Goal: Task Accomplishment & Management: Manage account settings

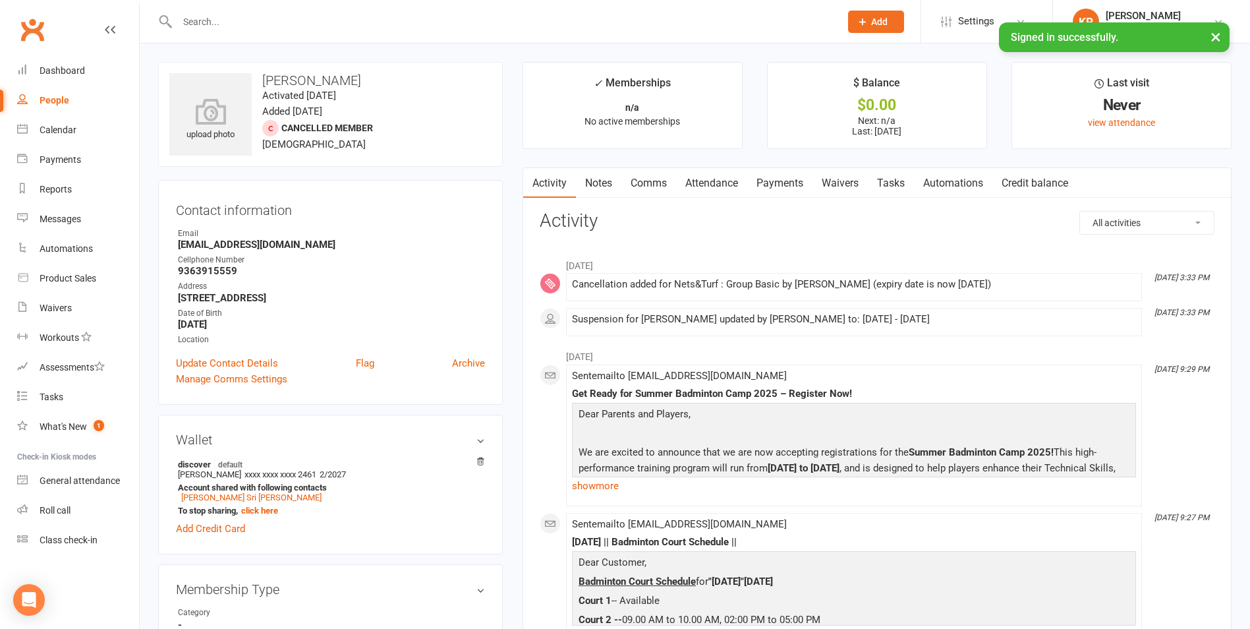
click at [231, 22] on input "text" at bounding box center [502, 22] width 658 height 18
paste input "[PERSON_NAME] [PERSON_NAME]"
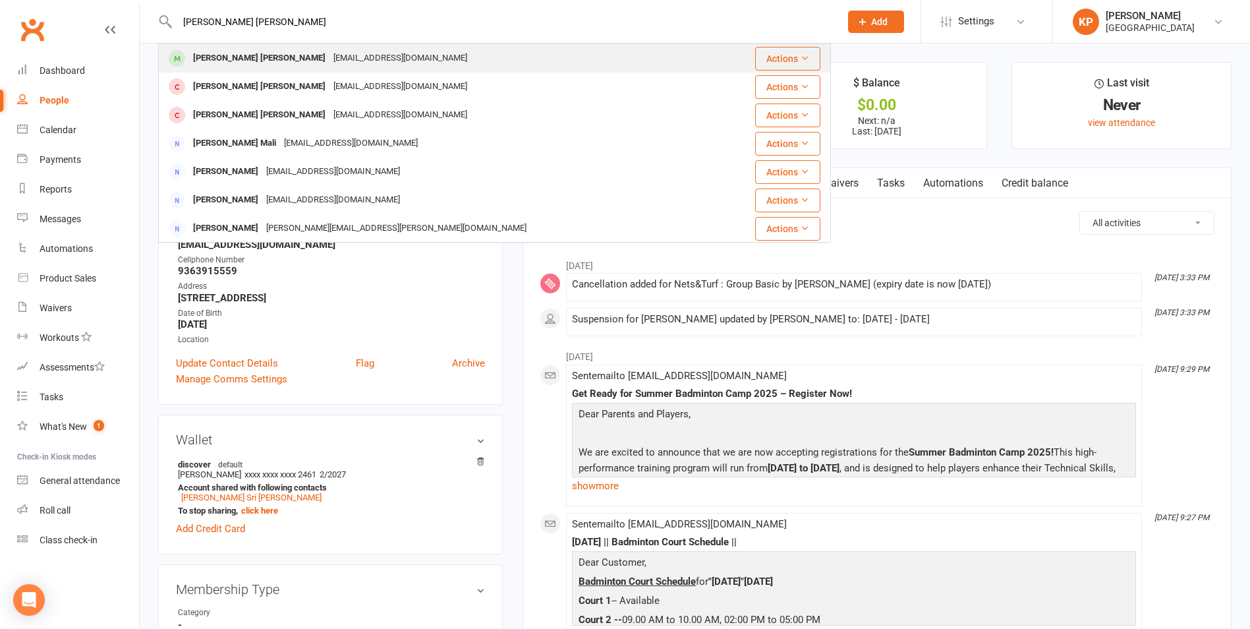
type input "[PERSON_NAME] [PERSON_NAME]"
click at [263, 62] on div "[PERSON_NAME] [PERSON_NAME]" at bounding box center [259, 58] width 140 height 19
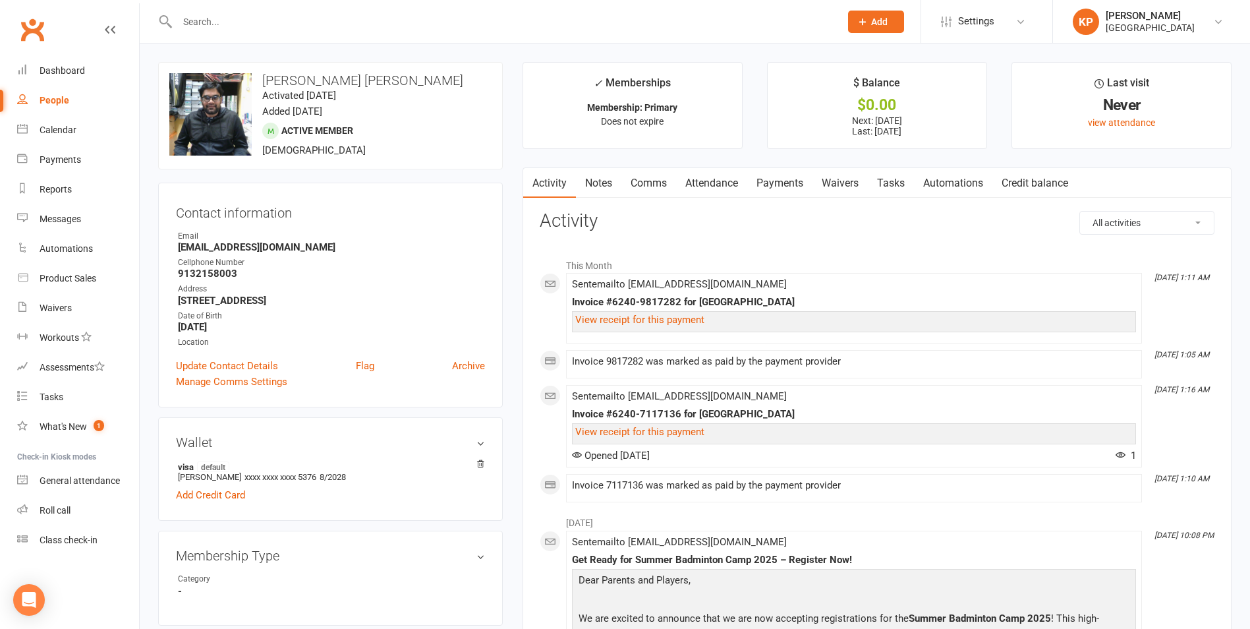
click at [203, 18] on input "text" at bounding box center [502, 22] width 658 height 18
paste input "[PERSON_NAME]"
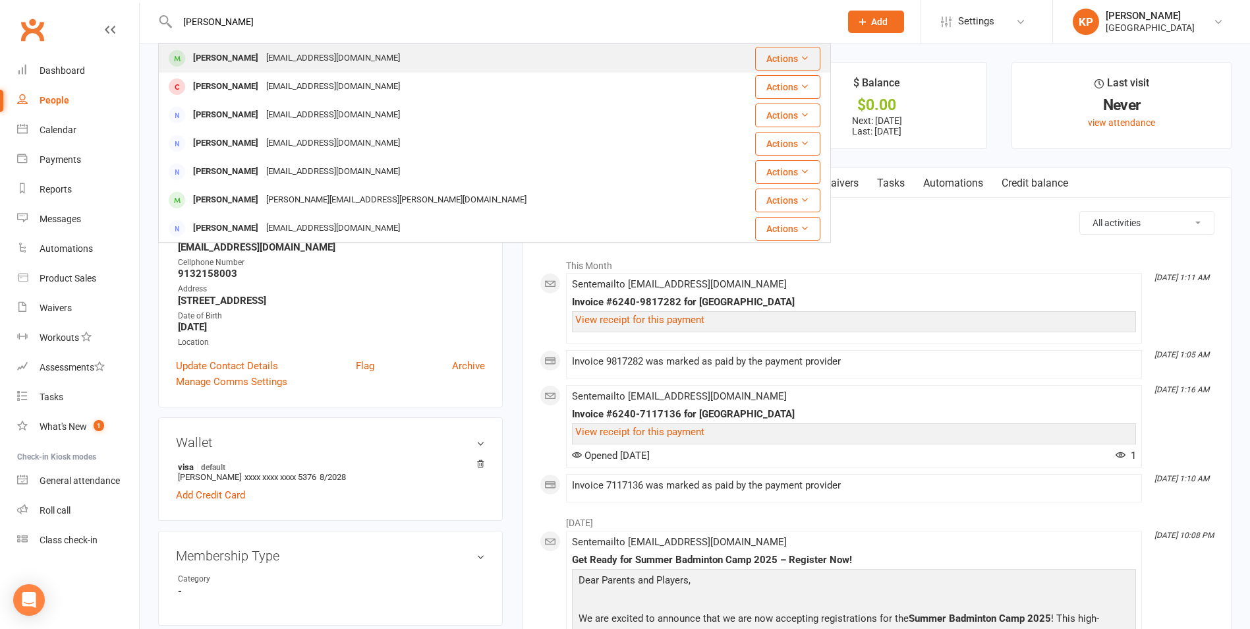
type input "[PERSON_NAME]"
click at [285, 55] on div "[EMAIL_ADDRESS][DOMAIN_NAME]" at bounding box center [333, 58] width 142 height 19
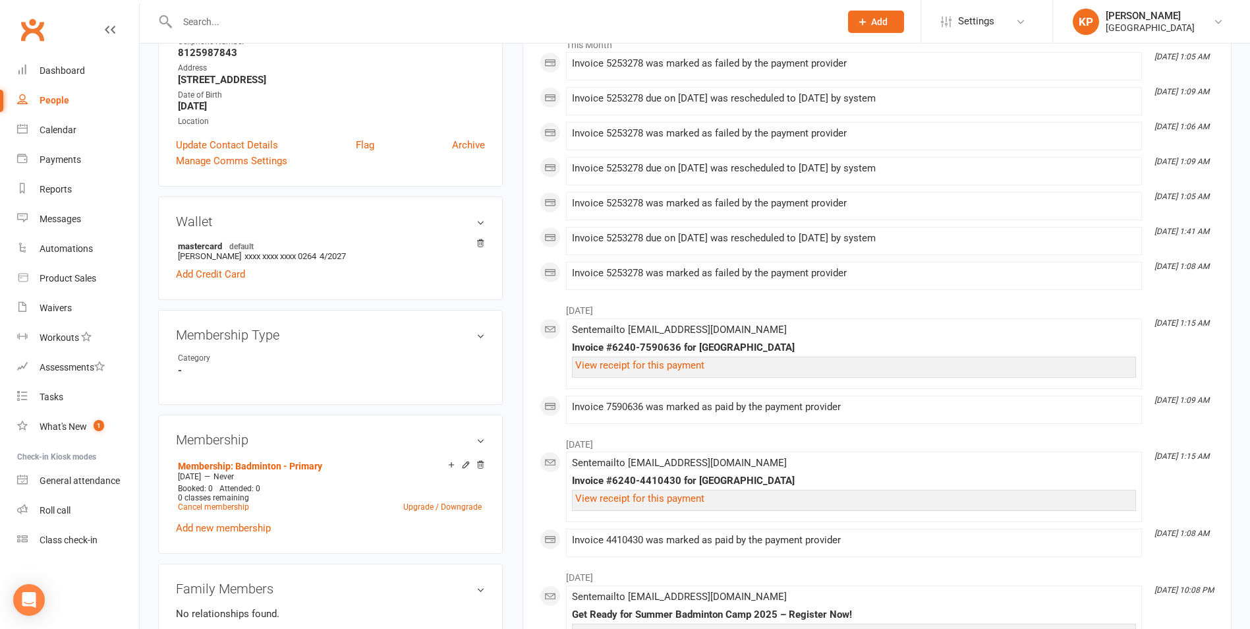
scroll to position [329, 0]
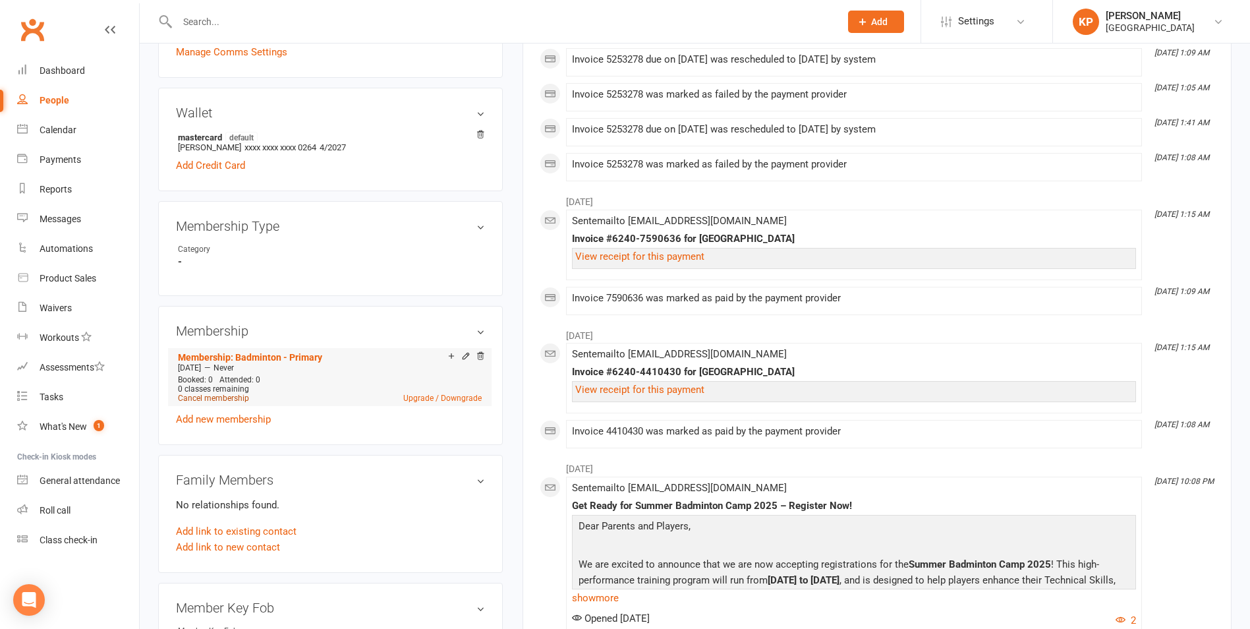
click at [222, 397] on link "Cancel membership" at bounding box center [213, 397] width 71 height 9
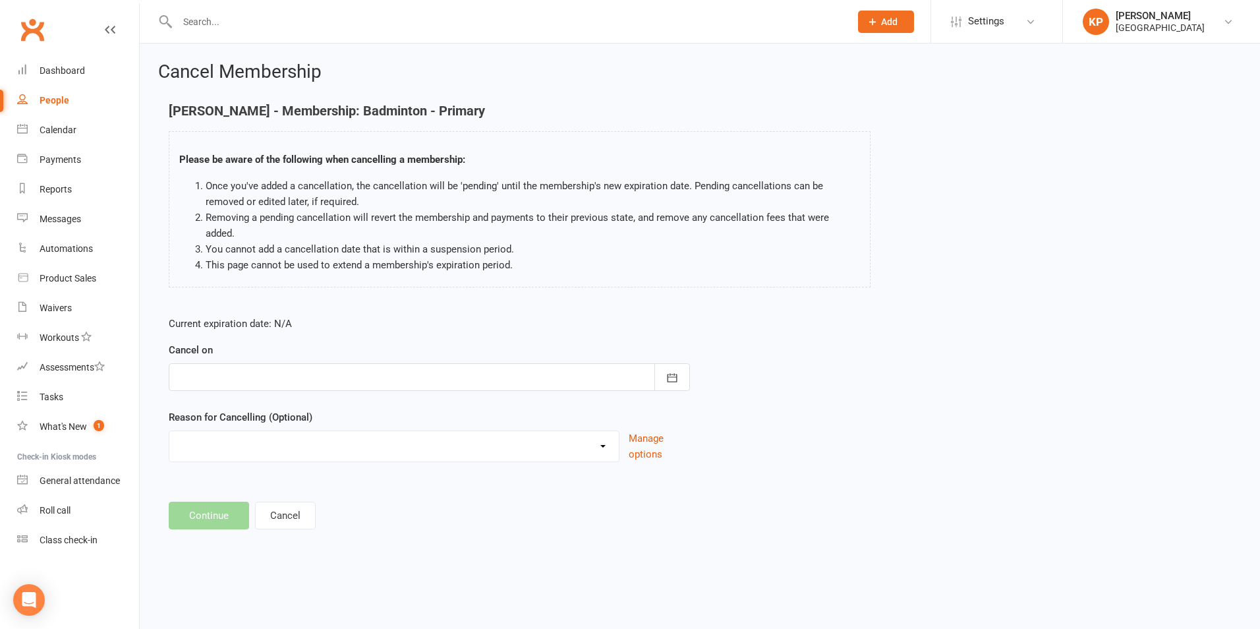
click at [436, 373] on div at bounding box center [429, 377] width 521 height 28
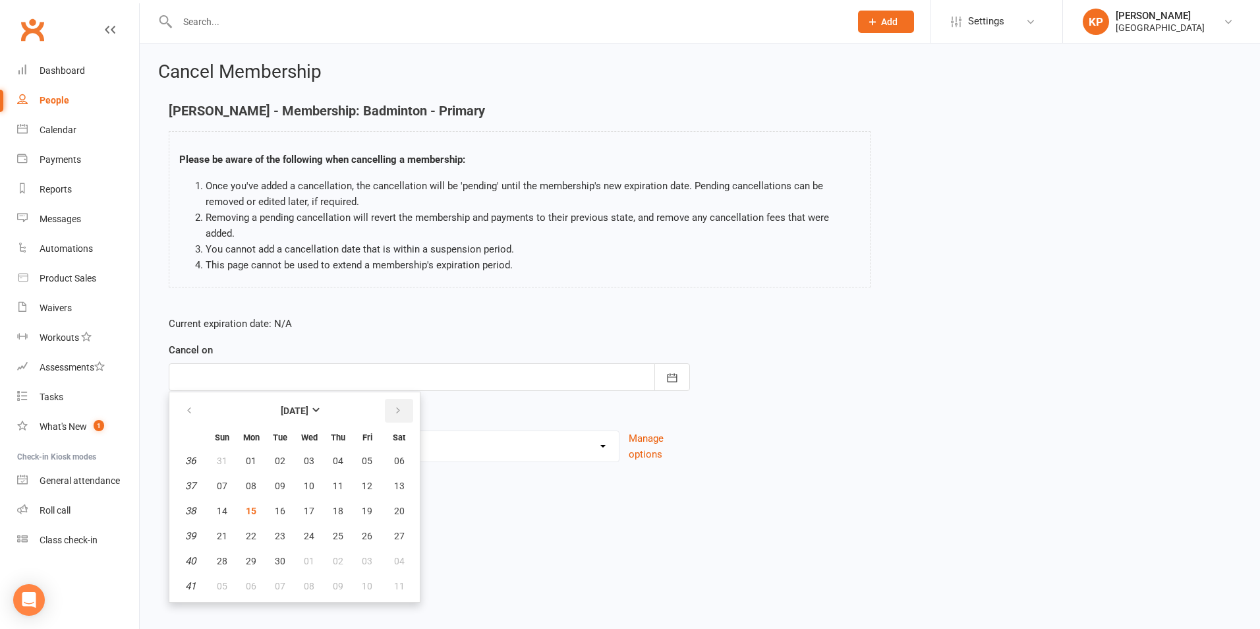
click at [405, 399] on button "button" at bounding box center [399, 411] width 28 height 24
click at [337, 555] on span "30" at bounding box center [338, 560] width 11 height 11
type input "[DATE]"
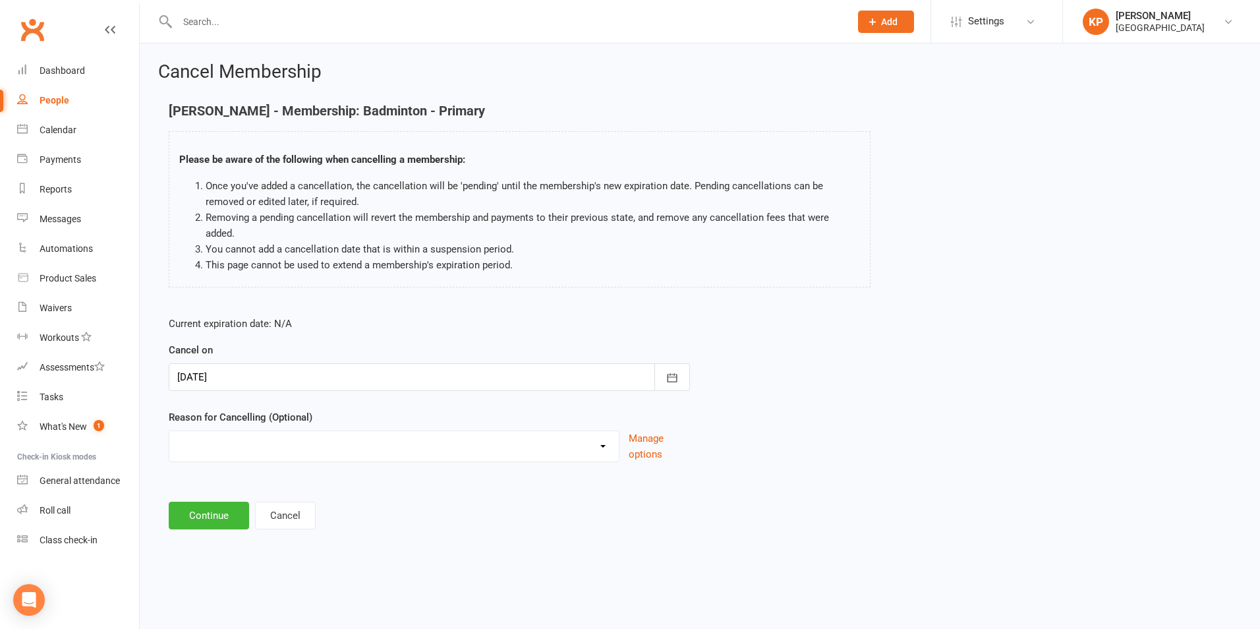
click at [335, 430] on div "Annual Membership - No longer available after [DATE] Coach Requested to cancel …" at bounding box center [394, 446] width 451 height 32
click at [318, 431] on select "Annual Membership - No longer available after [DATE] Coach Requested to cancel …" at bounding box center [393, 444] width 449 height 26
select select "2"
click at [169, 431] on select "Annual Membership - No longer available after [DATE] Coach Requested to cancel …" at bounding box center [393, 444] width 449 height 26
click at [213, 501] on button "Continue" at bounding box center [209, 515] width 80 height 28
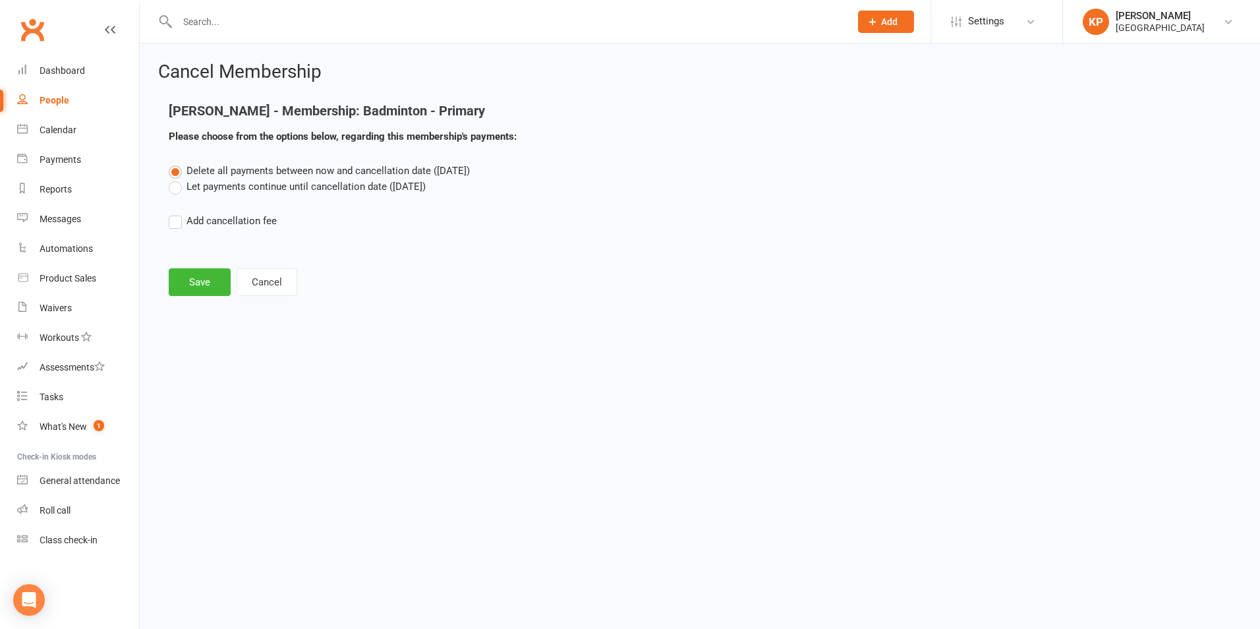
click at [194, 193] on label "Let payments continue until cancellation date ([DATE])" at bounding box center [297, 187] width 257 height 16
click at [177, 179] on input "Let payments continue until cancellation date ([DATE])" at bounding box center [173, 179] width 9 height 0
click at [192, 287] on button "Save" at bounding box center [200, 282] width 62 height 28
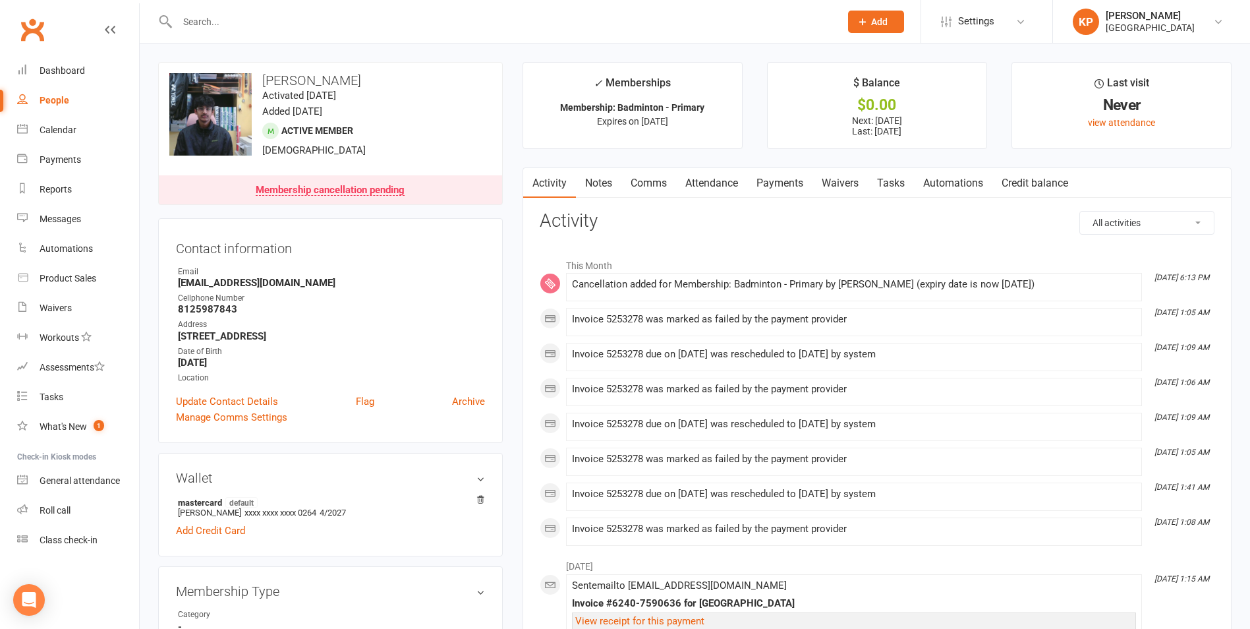
click at [258, 14] on input "text" at bounding box center [502, 22] width 658 height 18
paste input "[PERSON_NAME]"
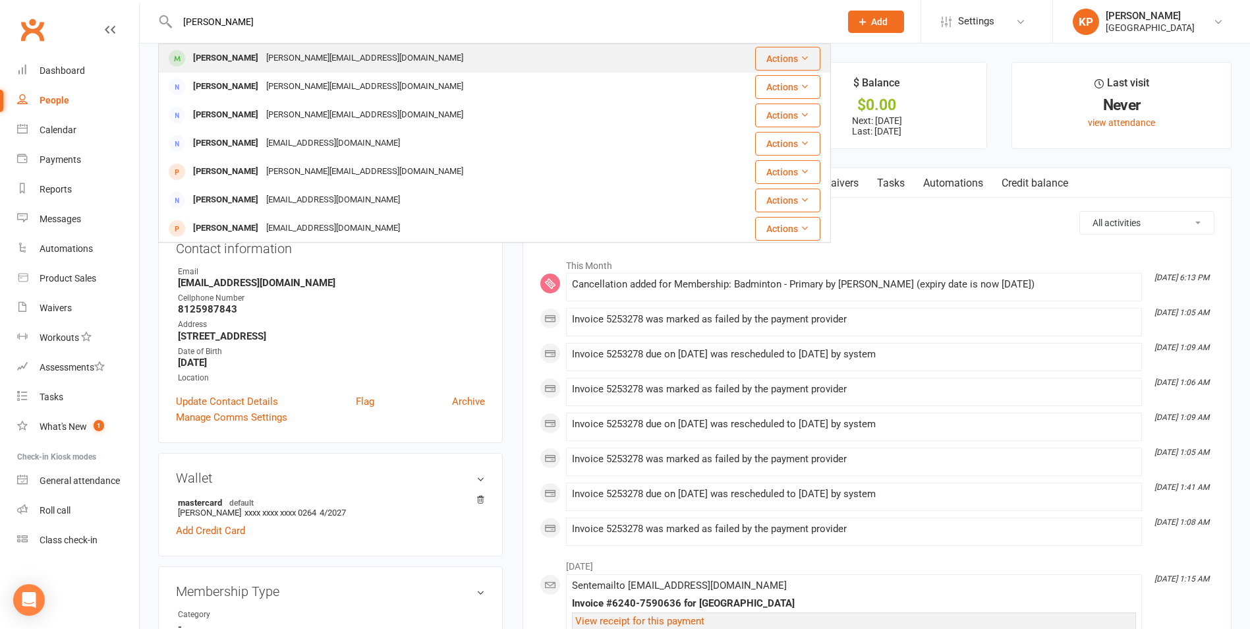
type input "[PERSON_NAME]"
click at [266, 45] on div "[PERSON_NAME] [PERSON_NAME][EMAIL_ADDRESS][DOMAIN_NAME]" at bounding box center [429, 58] width 540 height 27
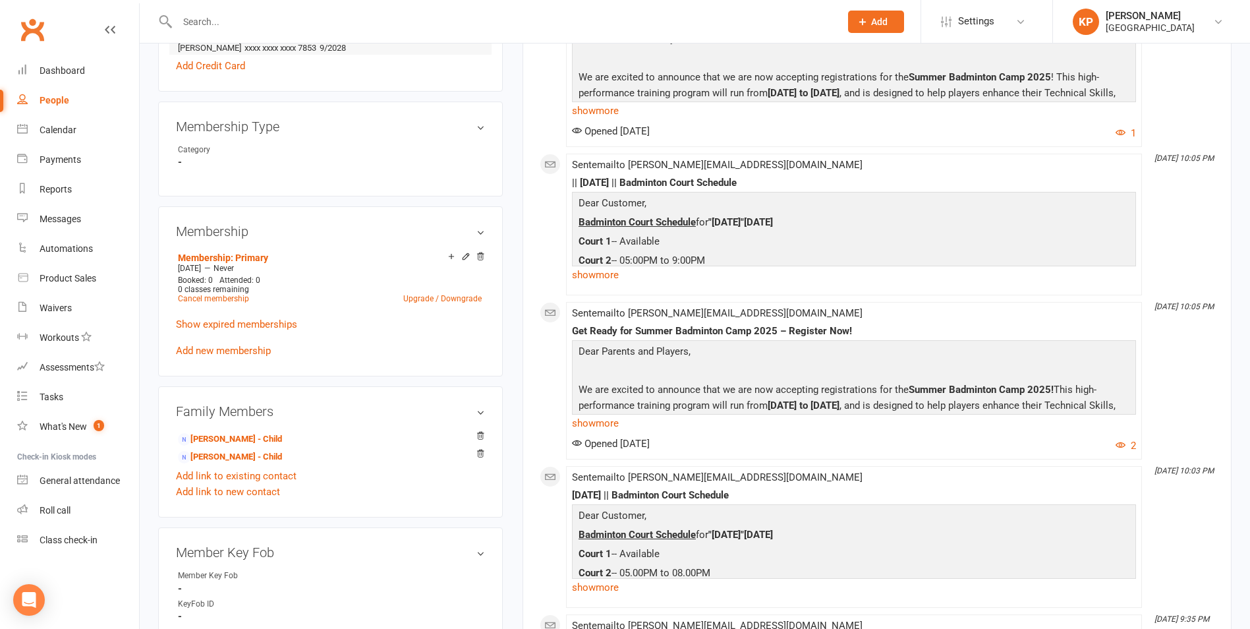
scroll to position [461, 0]
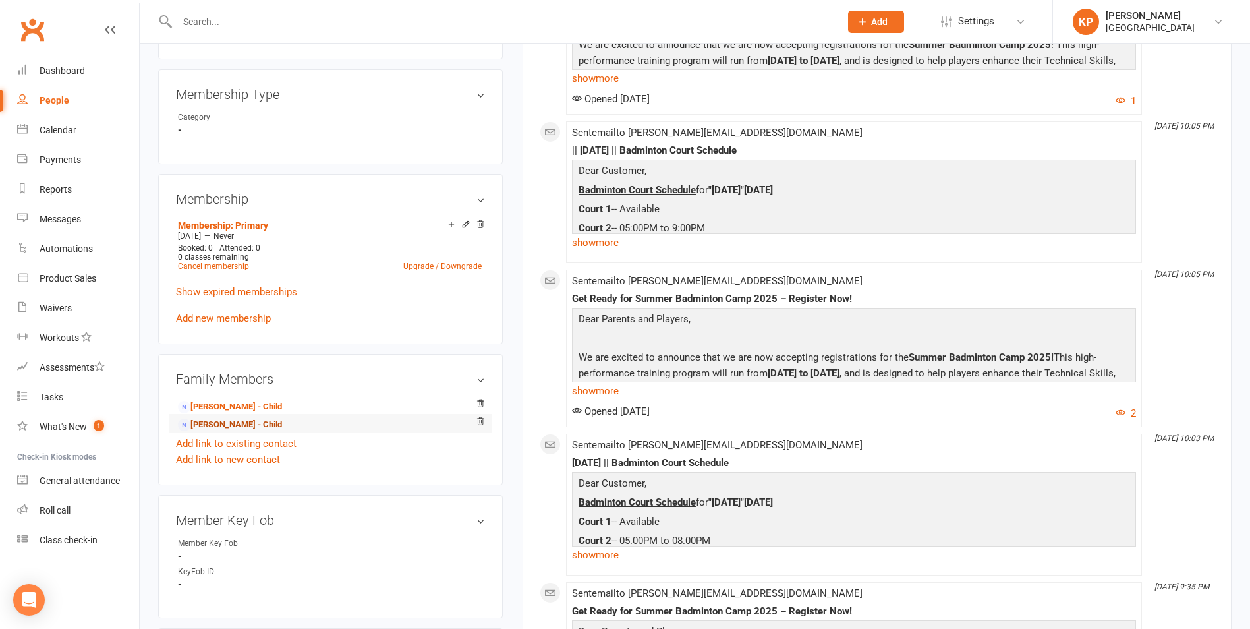
click at [218, 425] on link "[PERSON_NAME] - Child" at bounding box center [230, 425] width 104 height 14
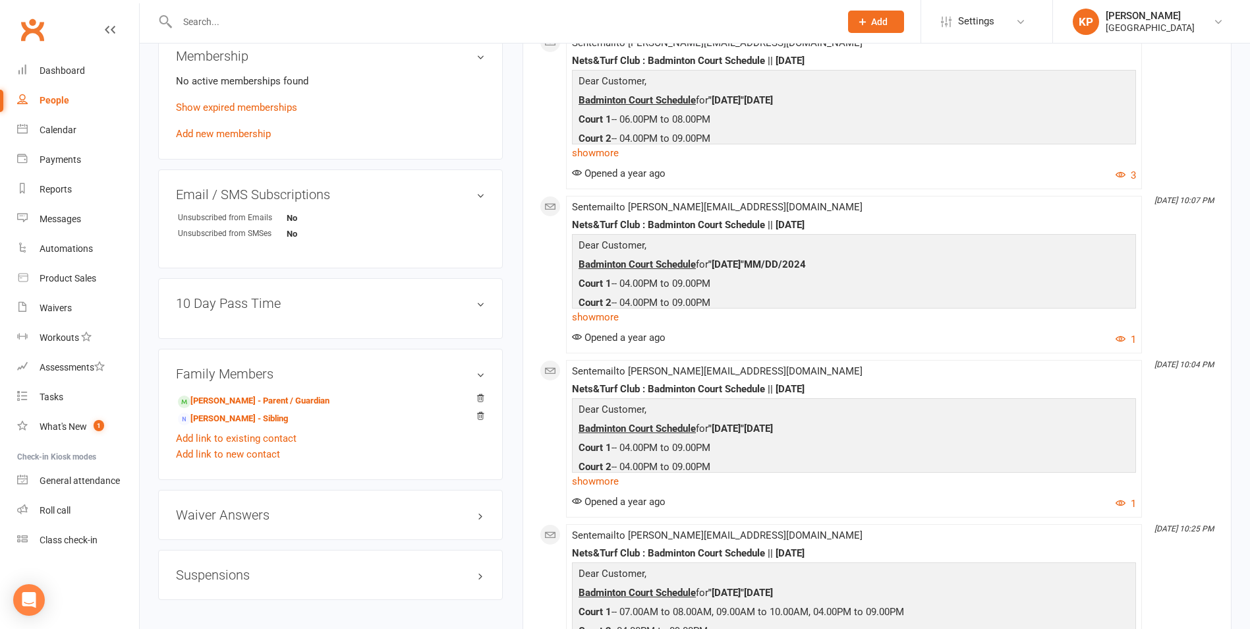
scroll to position [527, 0]
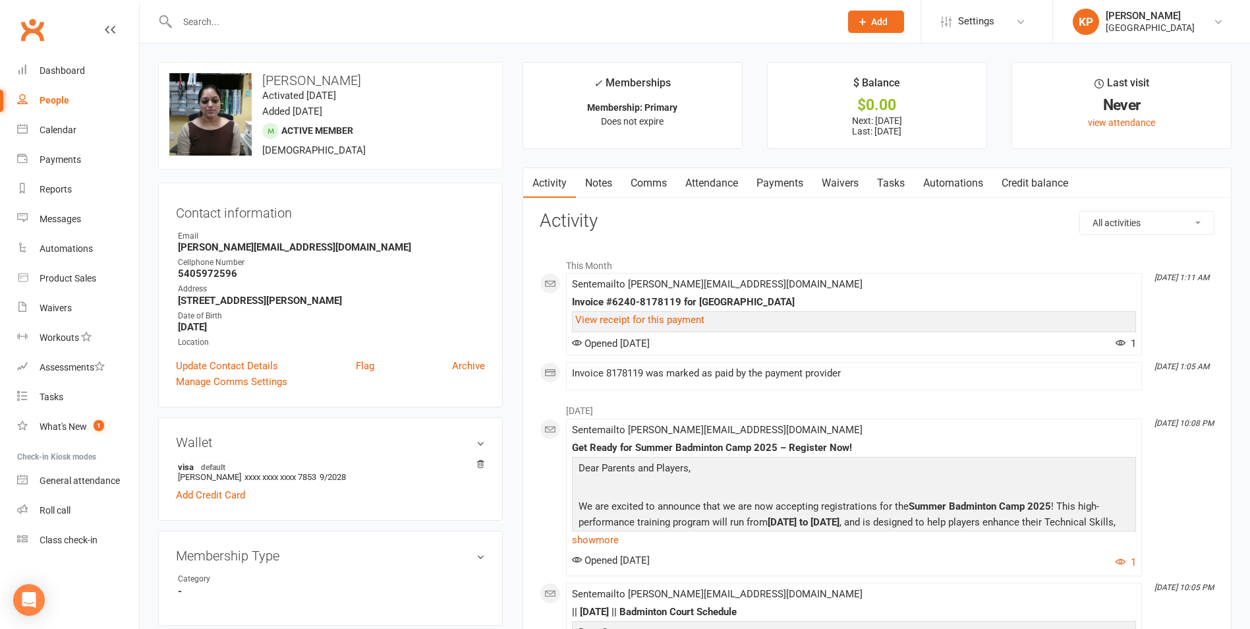
click at [289, 31] on div at bounding box center [494, 21] width 673 height 43
click at [295, 17] on input "text" at bounding box center [502, 22] width 658 height 18
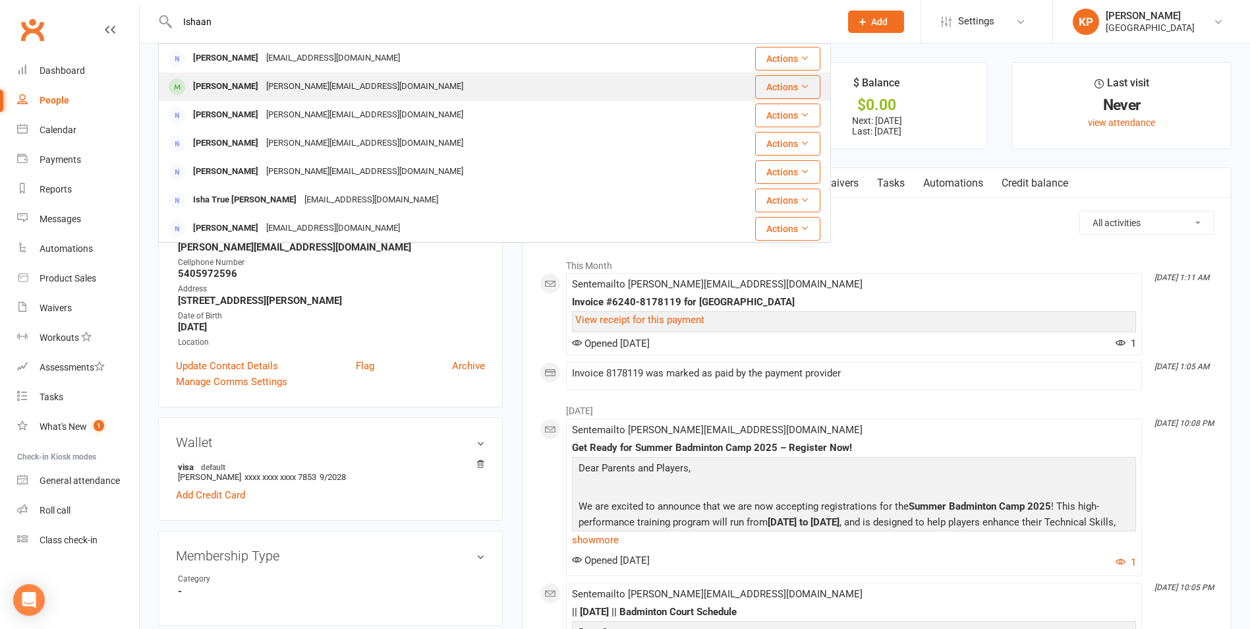
type input "Ishaan"
click at [329, 75] on div "[PERSON_NAME] [PERSON_NAME][EMAIL_ADDRESS][DOMAIN_NAME]" at bounding box center [429, 86] width 540 height 27
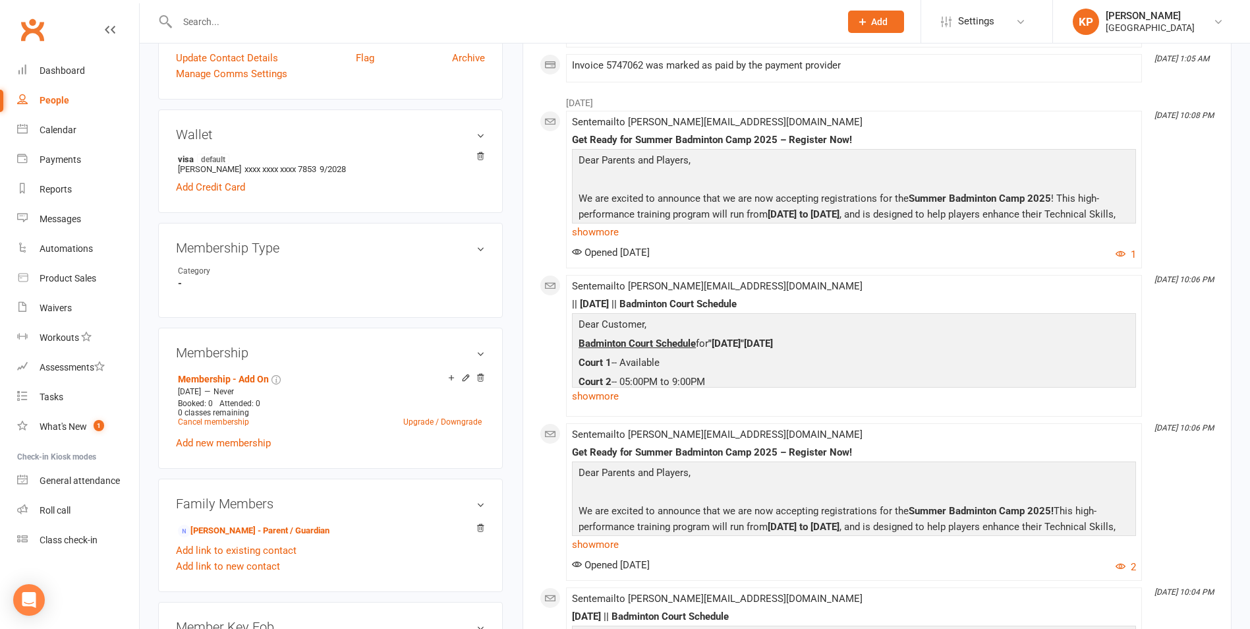
scroll to position [329, 0]
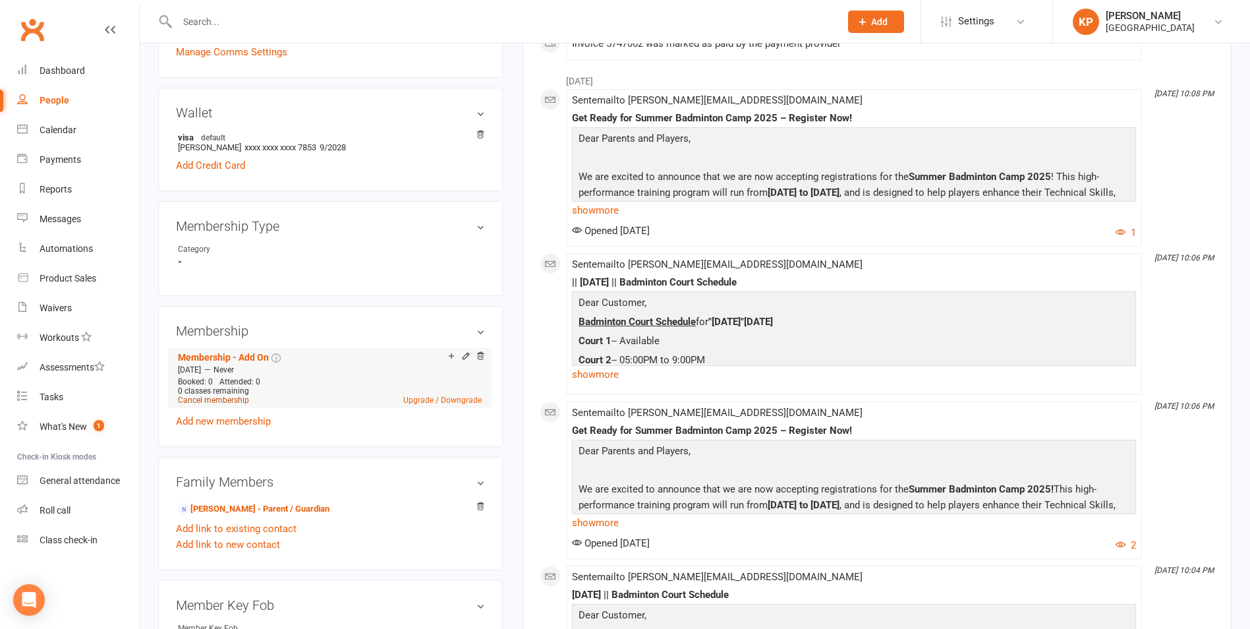
click at [225, 395] on link "Cancel membership" at bounding box center [213, 399] width 71 height 9
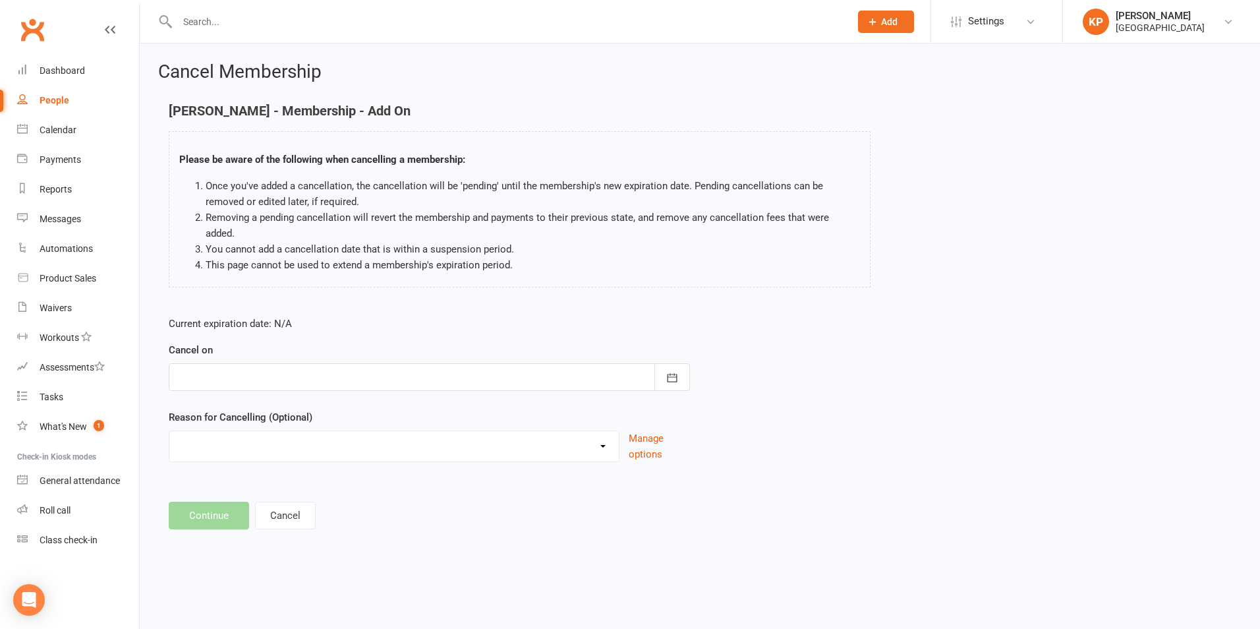
click at [264, 372] on div at bounding box center [429, 377] width 521 height 28
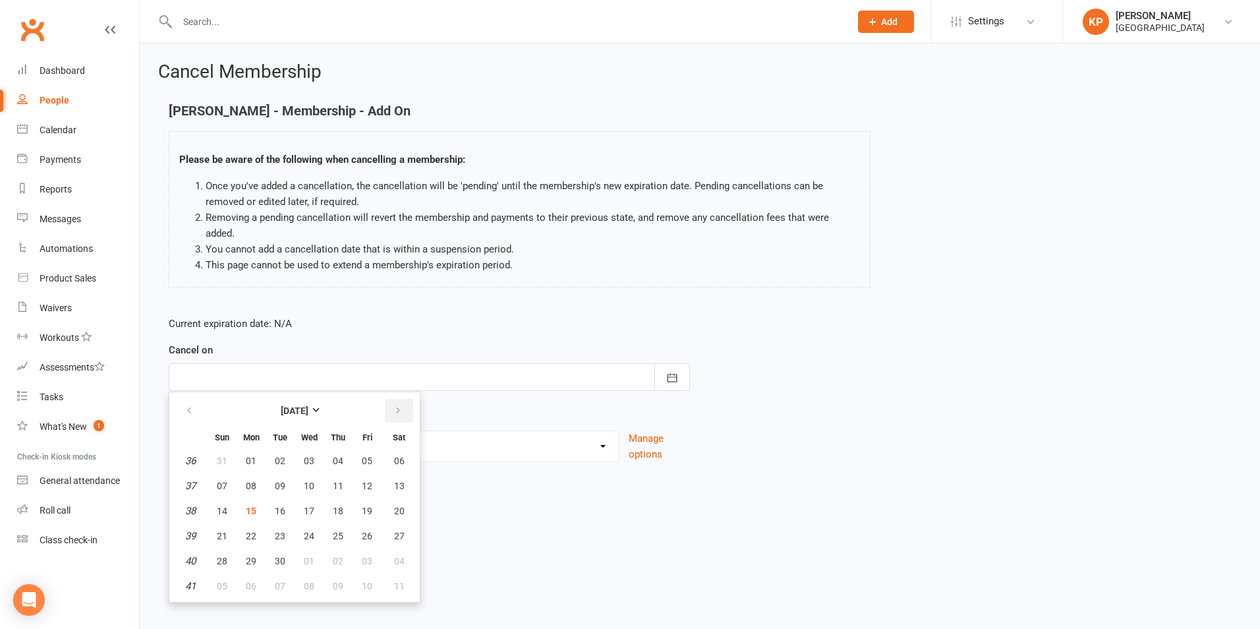
click at [395, 405] on icon "button" at bounding box center [397, 410] width 9 height 11
click at [339, 550] on button "30" at bounding box center [338, 561] width 28 height 24
type input "[DATE]"
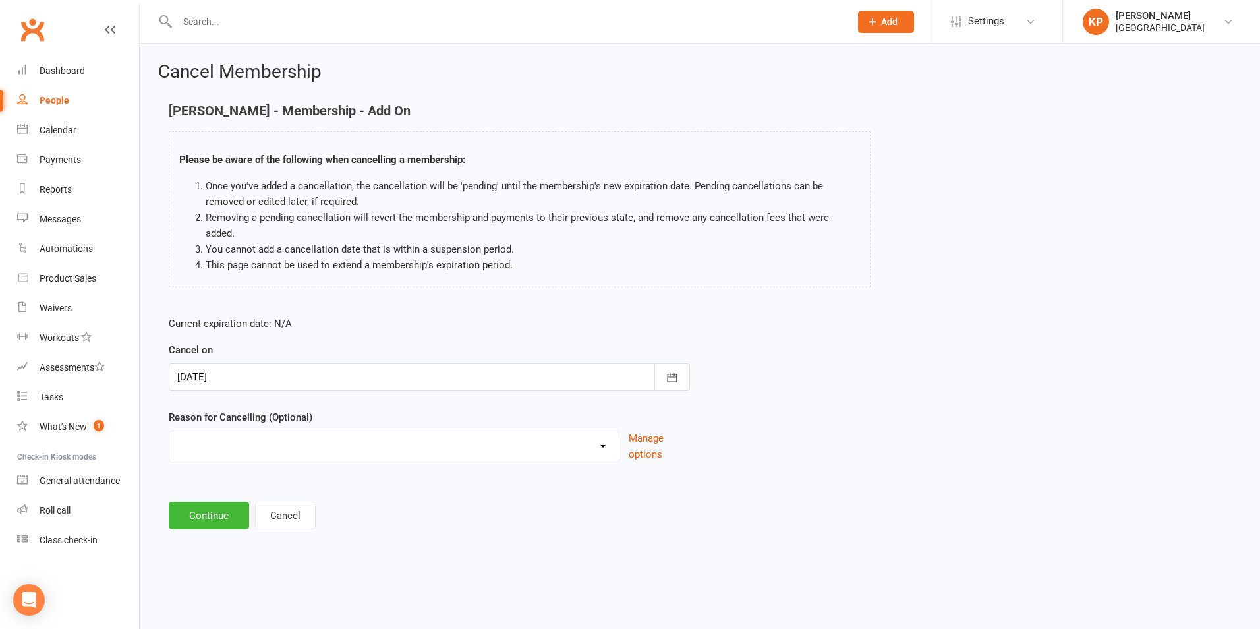
click at [244, 431] on select "Annual Membership - No longer available after [DATE] Coach Requested to cancel …" at bounding box center [393, 444] width 449 height 26
select select "2"
click at [169, 431] on select "Annual Membership - No longer available after [DATE] Coach Requested to cancel …" at bounding box center [393, 444] width 449 height 26
click at [218, 501] on button "Continue" at bounding box center [209, 515] width 80 height 28
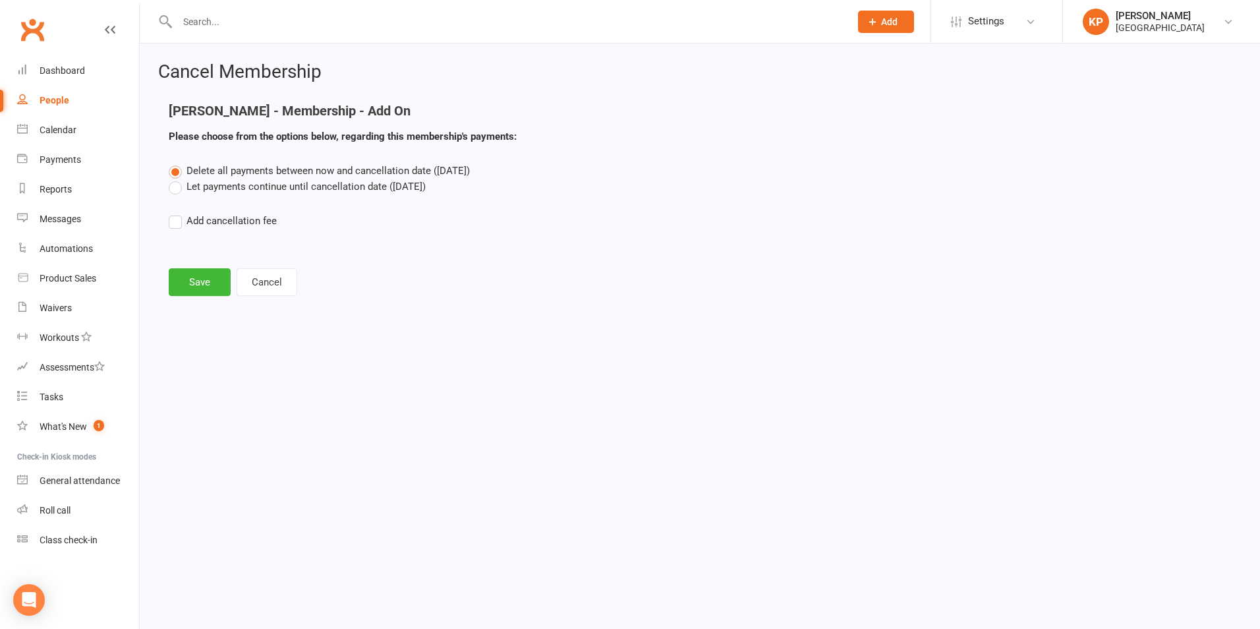
click at [205, 182] on label "Let payments continue until cancellation date ([DATE])" at bounding box center [297, 187] width 257 height 16
click at [177, 179] on input "Let payments continue until cancellation date ([DATE])" at bounding box center [173, 179] width 9 height 0
click at [207, 293] on button "Save" at bounding box center [200, 282] width 62 height 28
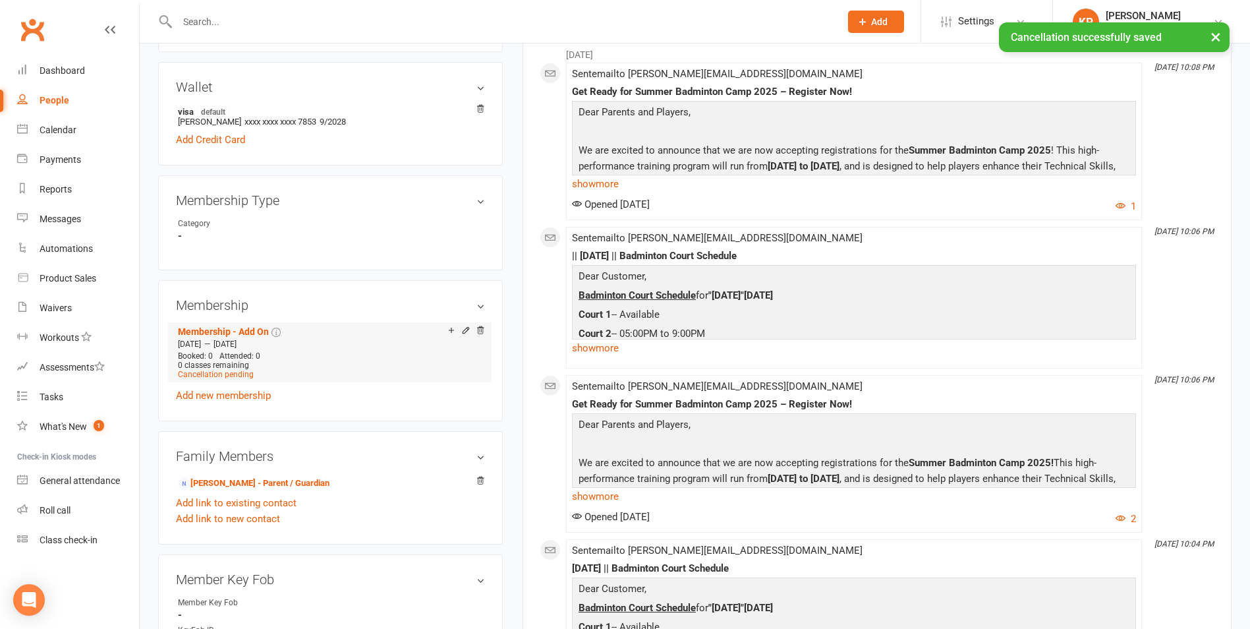
scroll to position [395, 0]
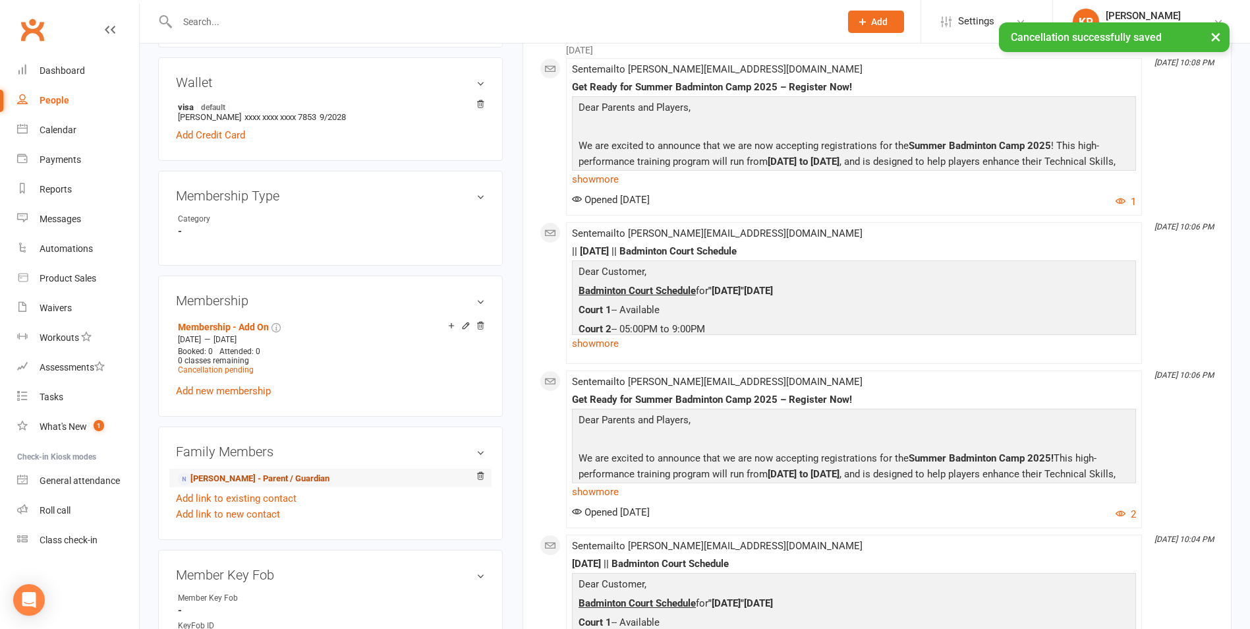
click at [223, 476] on link "[PERSON_NAME] - Parent / Guardian" at bounding box center [254, 479] width 152 height 14
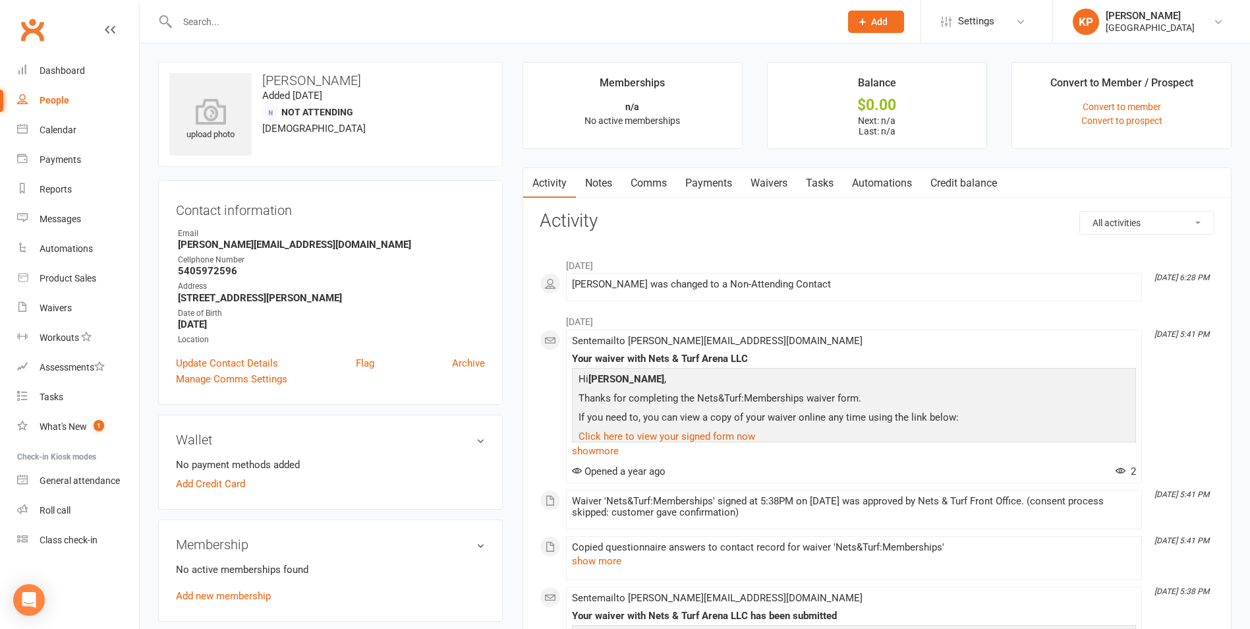
click at [229, 17] on input "text" at bounding box center [502, 22] width 658 height 18
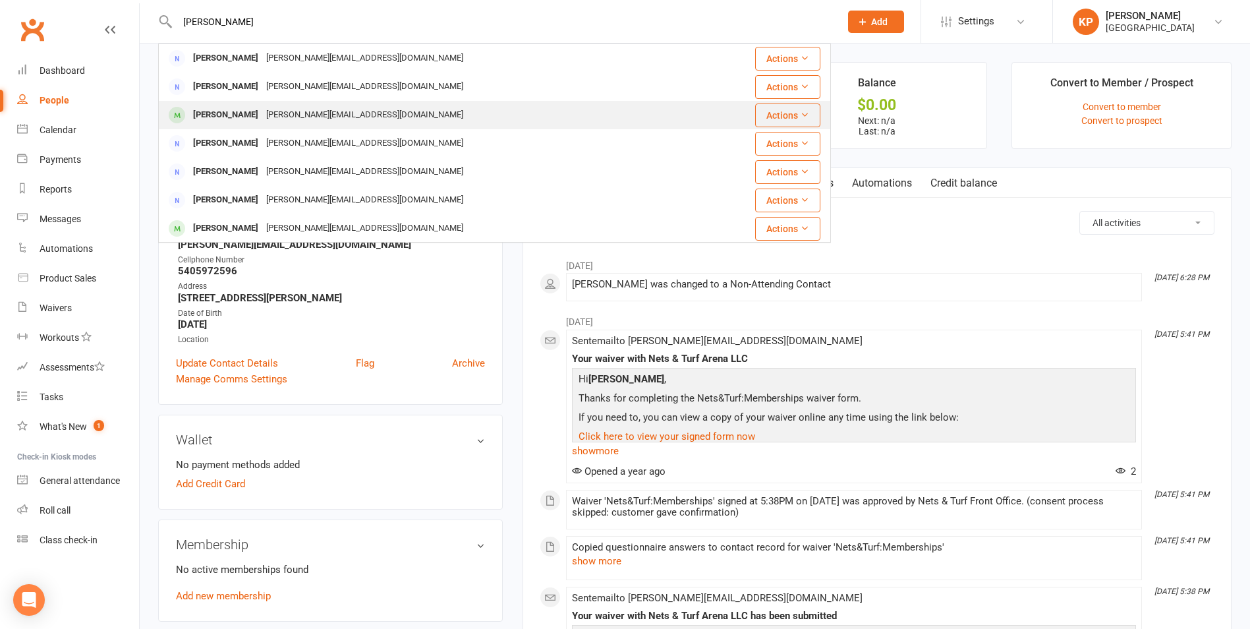
type input "[PERSON_NAME]"
click at [245, 109] on div "[PERSON_NAME]" at bounding box center [225, 114] width 73 height 19
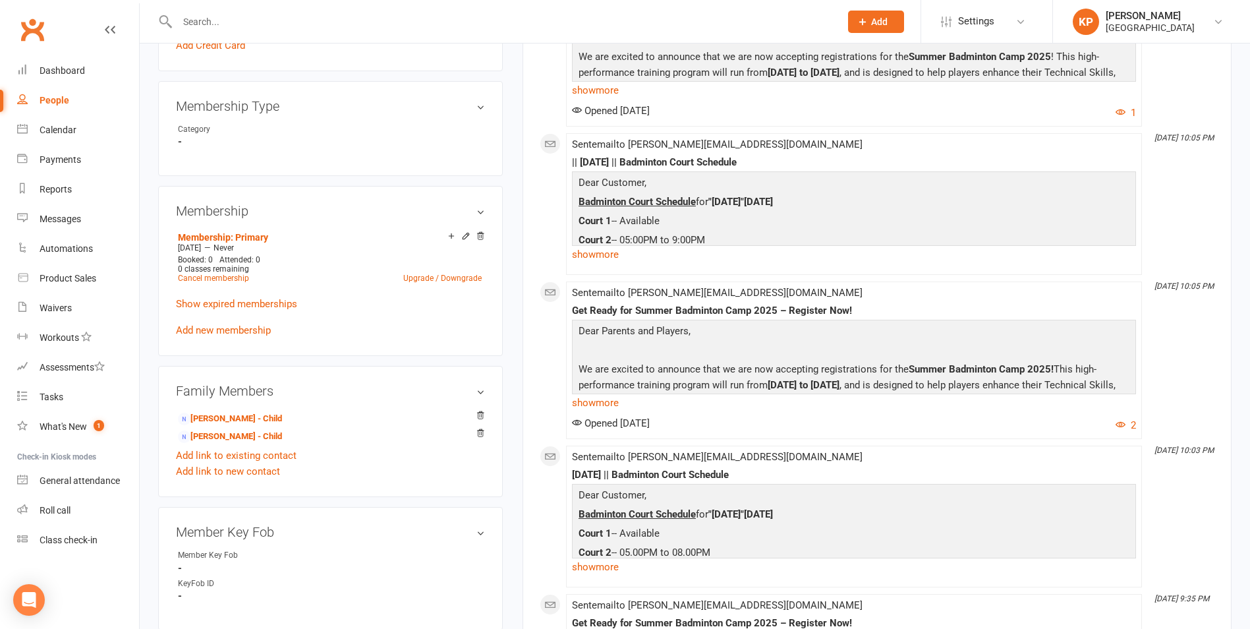
scroll to position [527, 0]
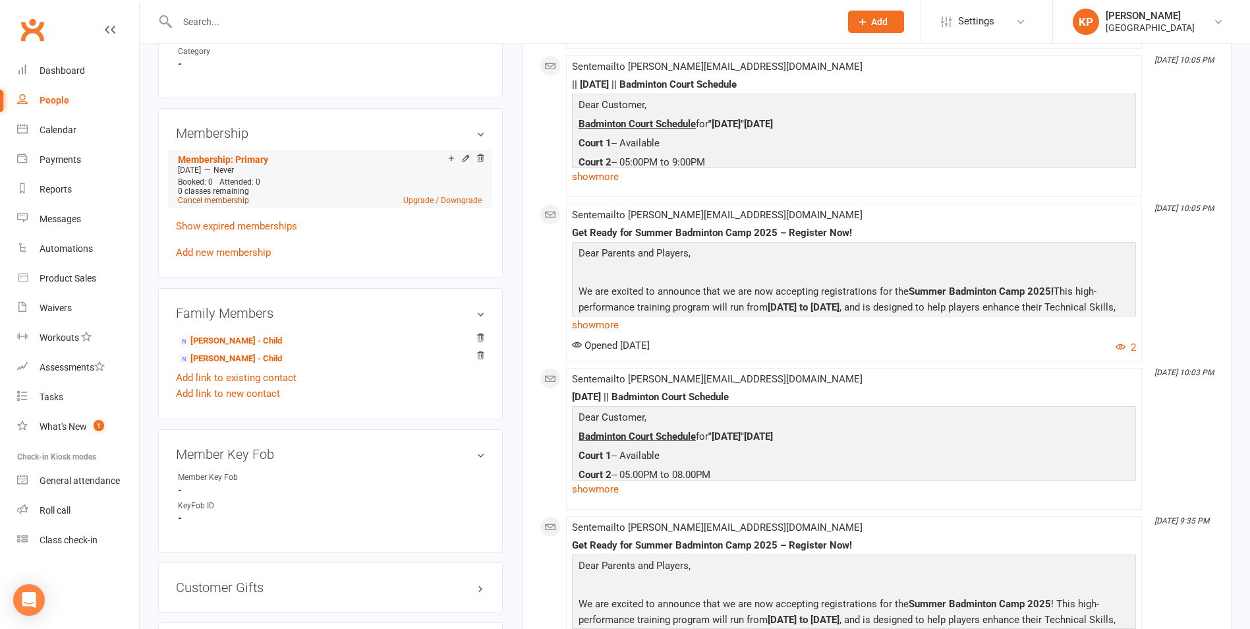
click at [208, 200] on link "Cancel membership" at bounding box center [213, 200] width 71 height 9
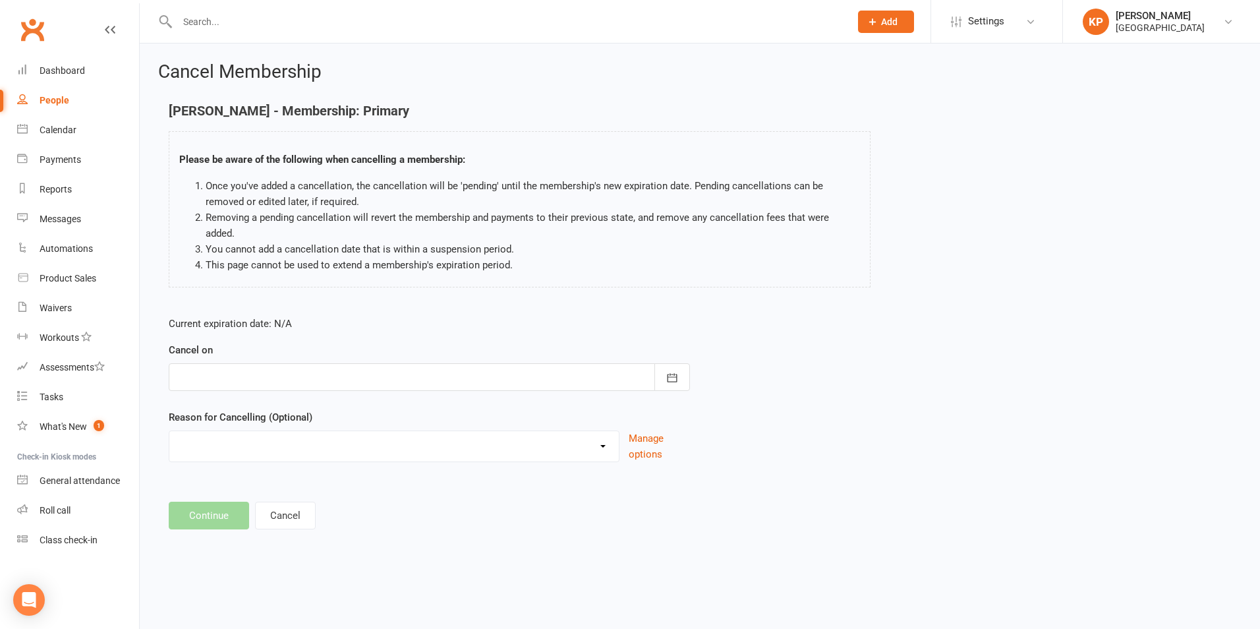
click at [260, 364] on div at bounding box center [429, 377] width 521 height 28
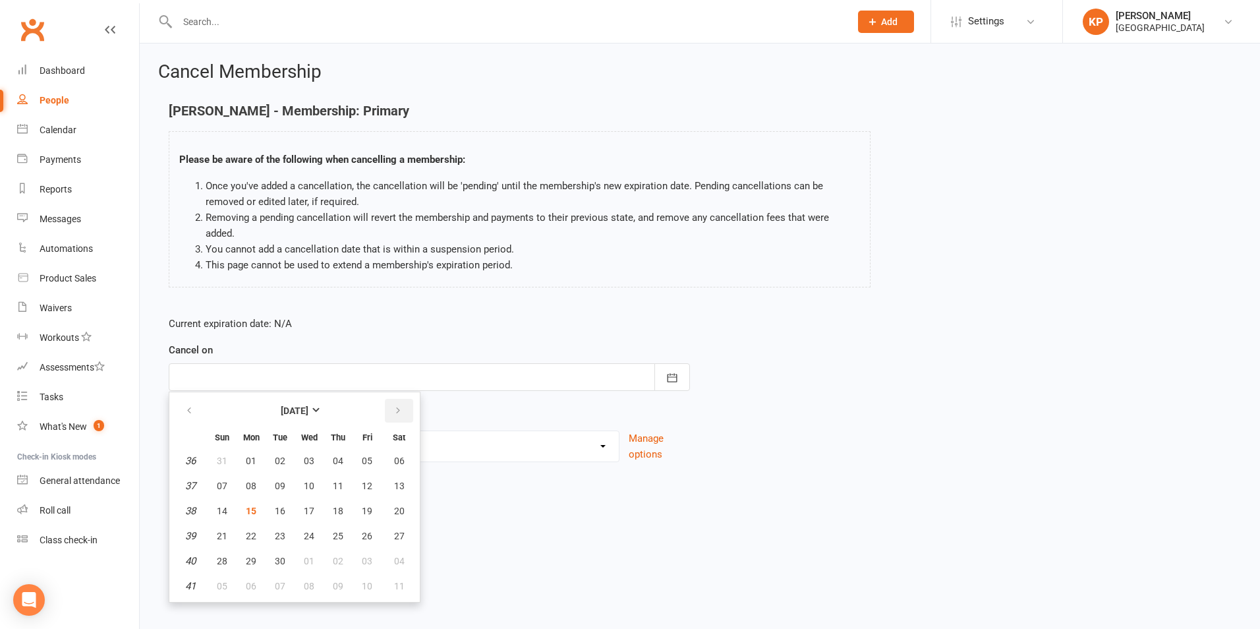
click at [406, 399] on button "button" at bounding box center [399, 411] width 28 height 24
click at [331, 549] on button "30" at bounding box center [338, 561] width 28 height 24
type input "[DATE]"
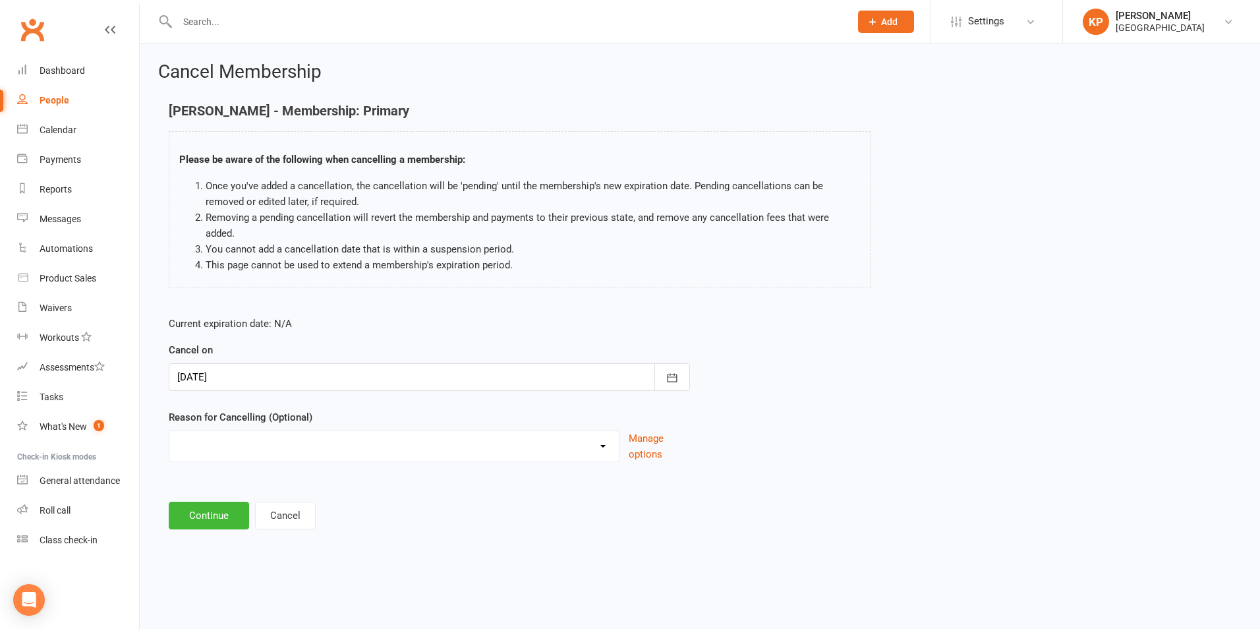
click at [269, 431] on select "Annual Membership - No longer available after [DATE] Coach Requested to cancel …" at bounding box center [393, 444] width 449 height 26
select select "2"
click at [169, 431] on select "Annual Membership - No longer available after [DATE] Coach Requested to cancel …" at bounding box center [393, 444] width 449 height 26
click at [229, 501] on button "Continue" at bounding box center [209, 515] width 80 height 28
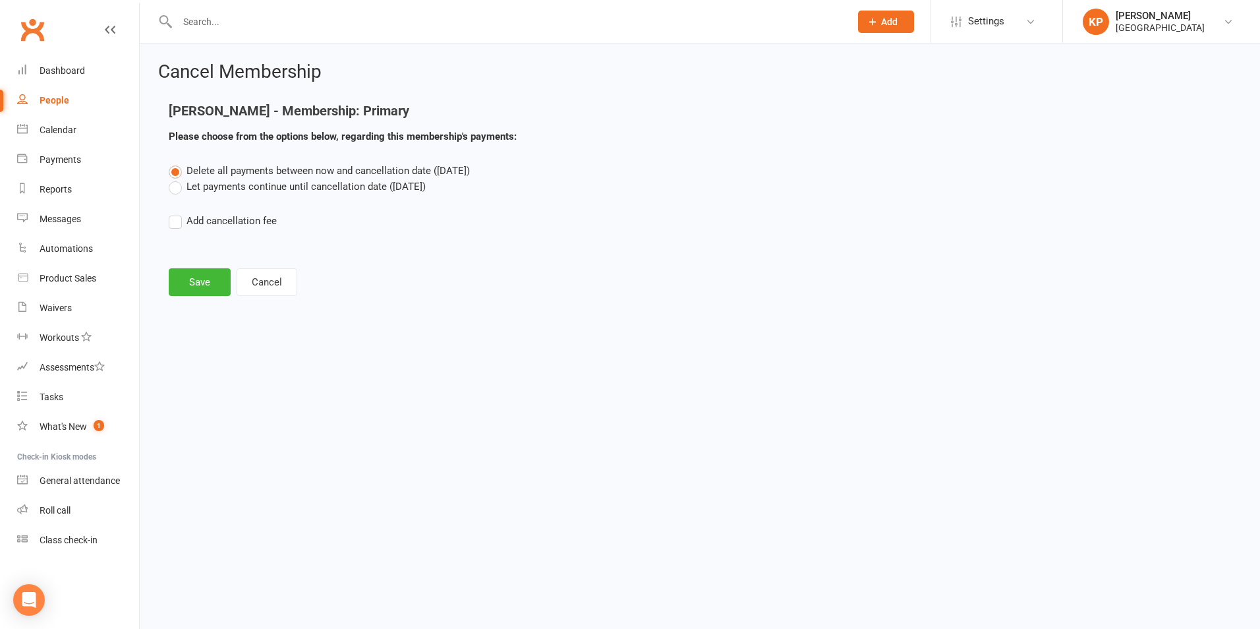
click at [223, 187] on label "Let payments continue until cancellation date ([DATE])" at bounding box center [297, 187] width 257 height 16
click at [177, 179] on input "Let payments continue until cancellation date ([DATE])" at bounding box center [173, 179] width 9 height 0
click at [208, 300] on div "Cancel Membership [PERSON_NAME] - Membership: Primary Please choose from the op…" at bounding box center [700, 179] width 1120 height 273
click at [208, 294] on button "Save" at bounding box center [200, 282] width 62 height 28
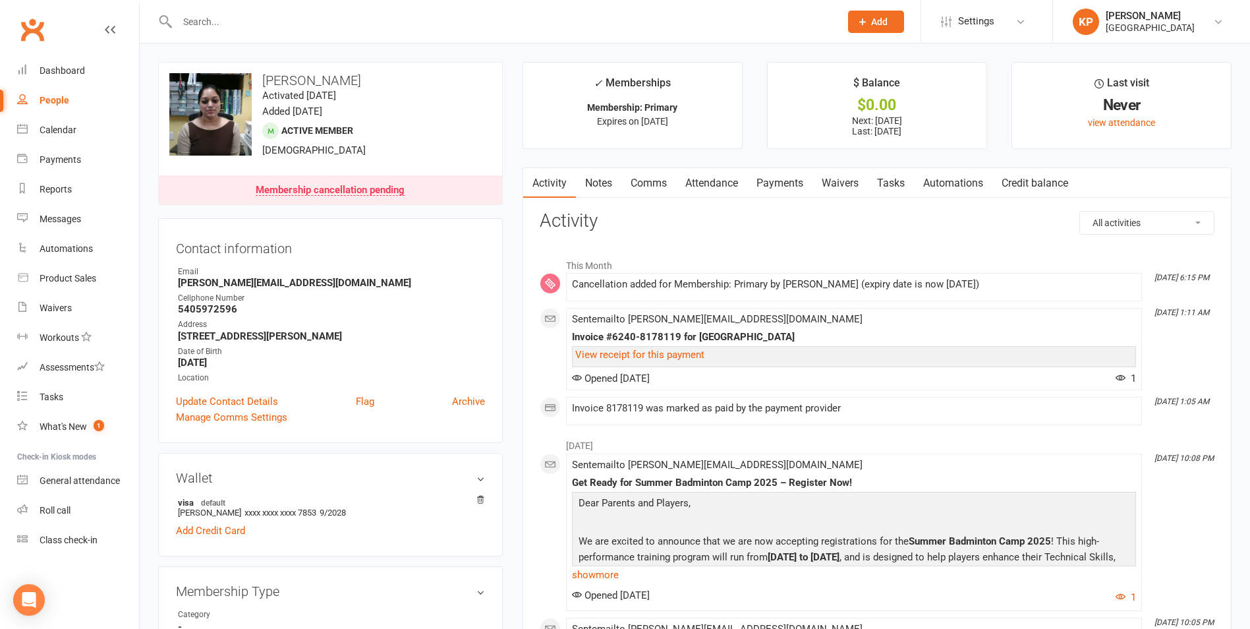
click at [241, 22] on input "text" at bounding box center [502, 22] width 658 height 18
paste input "[PERSON_NAME]"
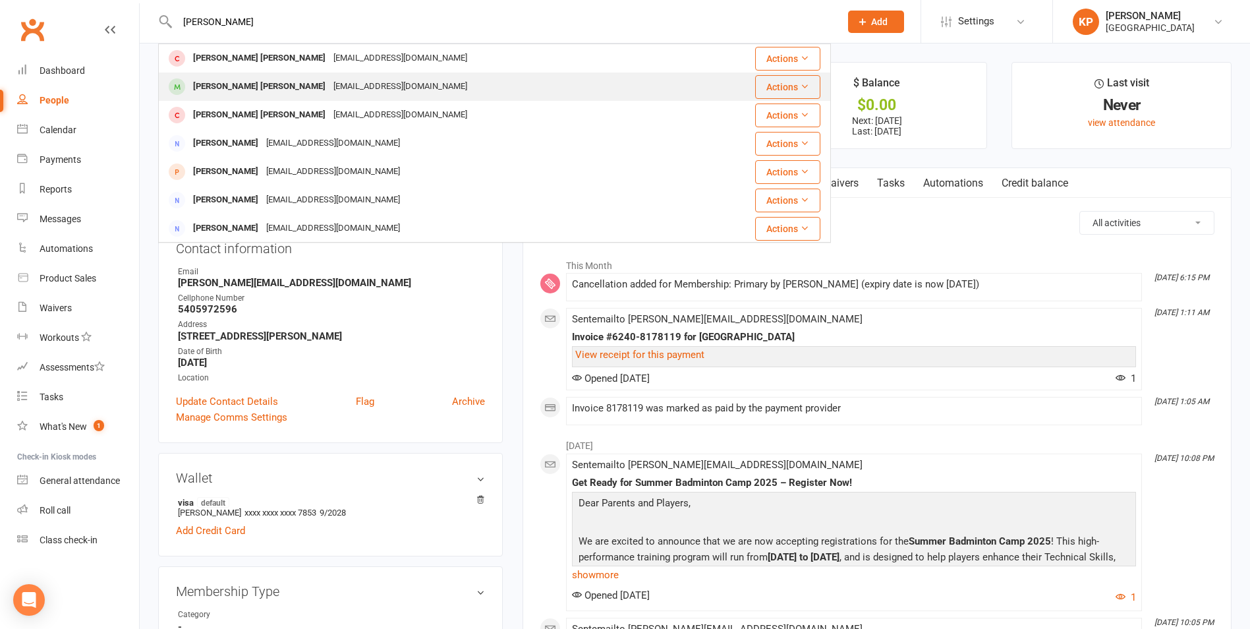
type input "[PERSON_NAME]"
click at [298, 90] on div "[PERSON_NAME] [PERSON_NAME]" at bounding box center [259, 86] width 140 height 19
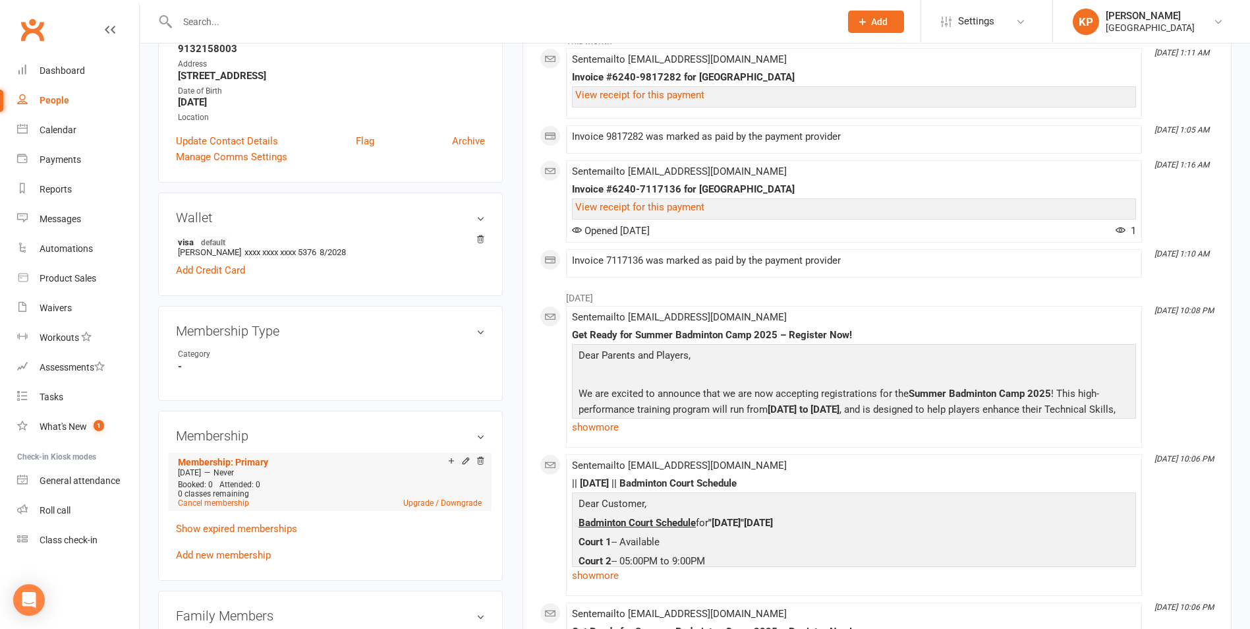
scroll to position [198, 0]
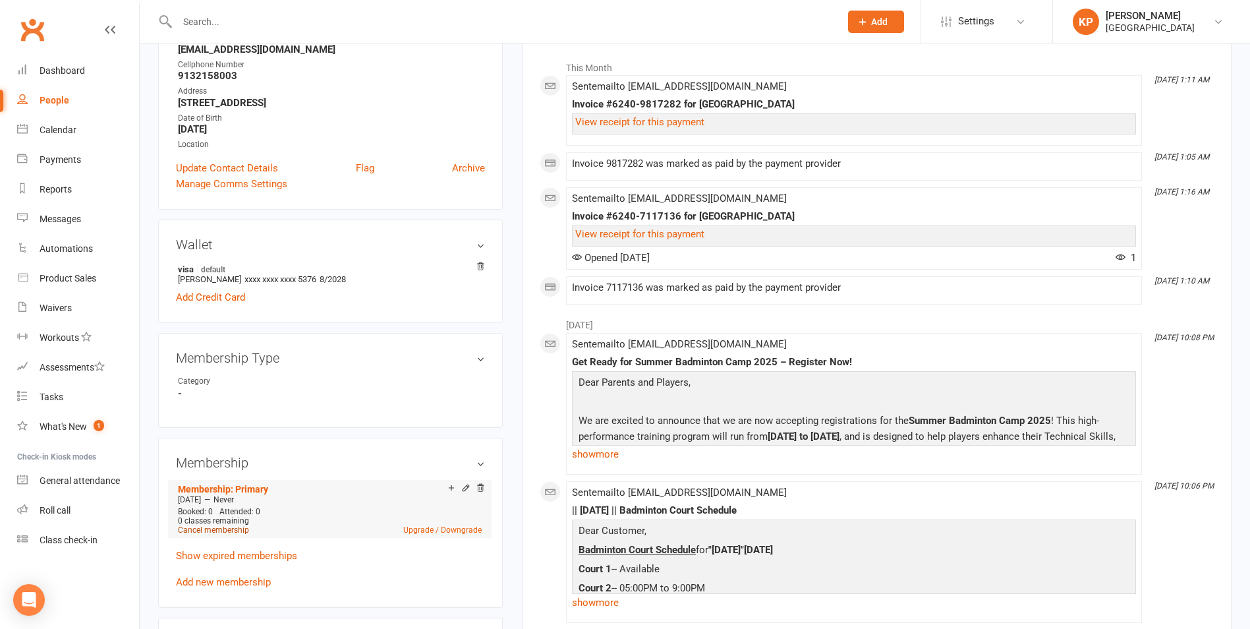
click at [237, 524] on div "Booked: 0 Attended: 0 0 classes remaining Cancel membership Upgrade / Downgrade" at bounding box center [330, 521] width 310 height 28
click at [236, 528] on link "Cancel membership" at bounding box center [213, 529] width 71 height 9
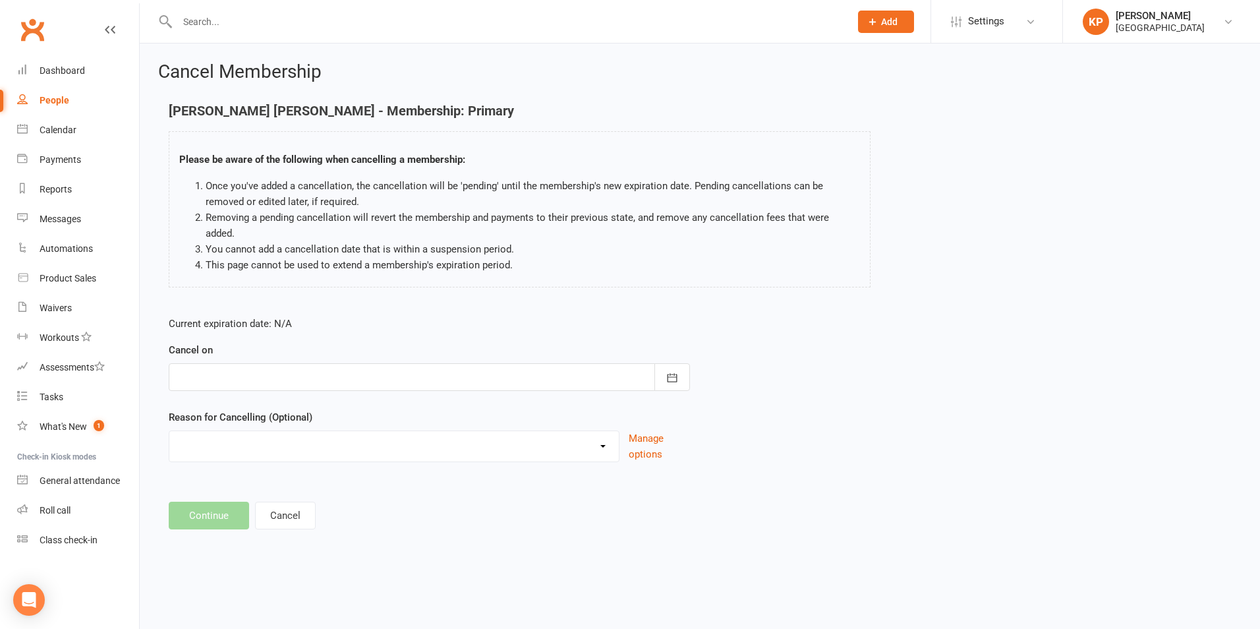
click at [264, 376] on form "Current expiration date: N/A Cancel on [DATE] Sun Mon Tue Wed Thu Fri Sat 36 31…" at bounding box center [429, 389] width 521 height 146
click at [268, 373] on div at bounding box center [429, 377] width 521 height 28
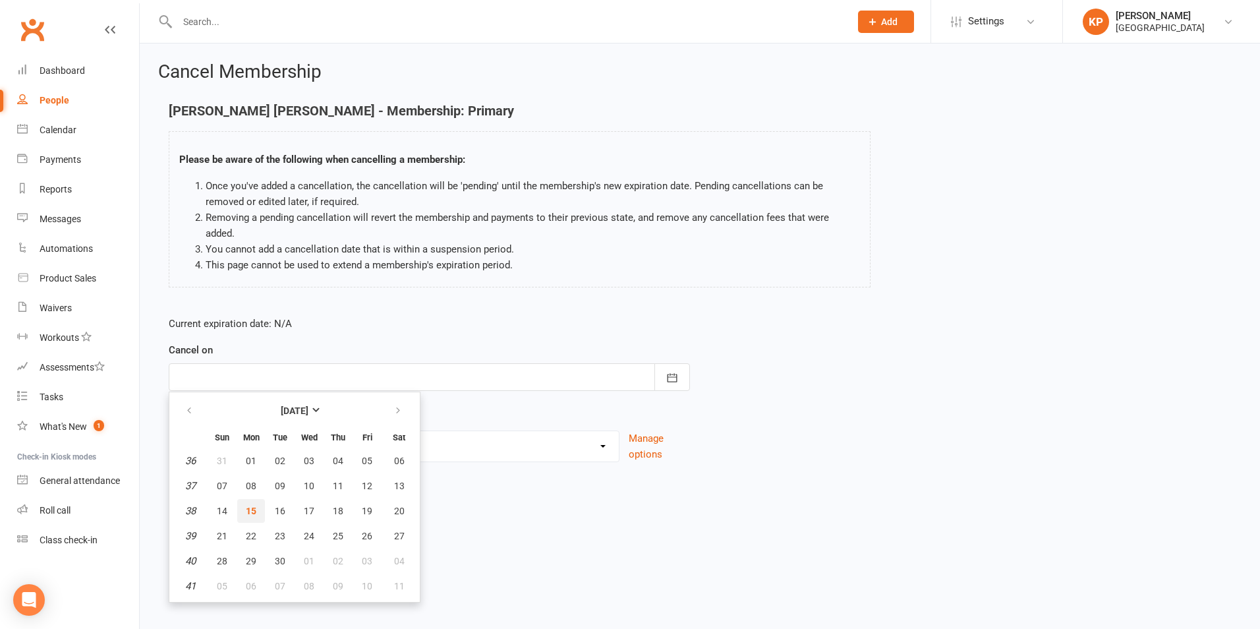
click at [254, 502] on button "15" at bounding box center [251, 511] width 28 height 24
type input "[DATE]"
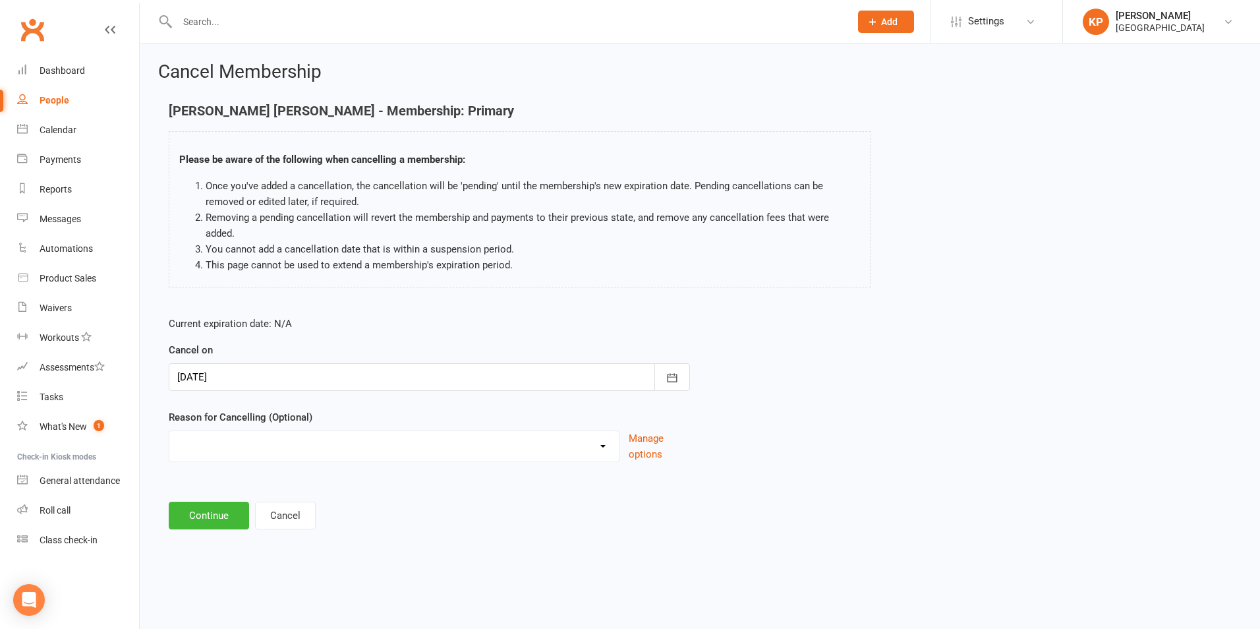
click at [279, 432] on select "Annual Membership - No longer available after [DATE] Coach Requested to cancel …" at bounding box center [393, 444] width 449 height 26
select select "2"
click at [169, 431] on select "Annual Membership - No longer available after [DATE] Coach Requested to cancel …" at bounding box center [393, 444] width 449 height 26
click at [249, 363] on div at bounding box center [429, 377] width 521 height 28
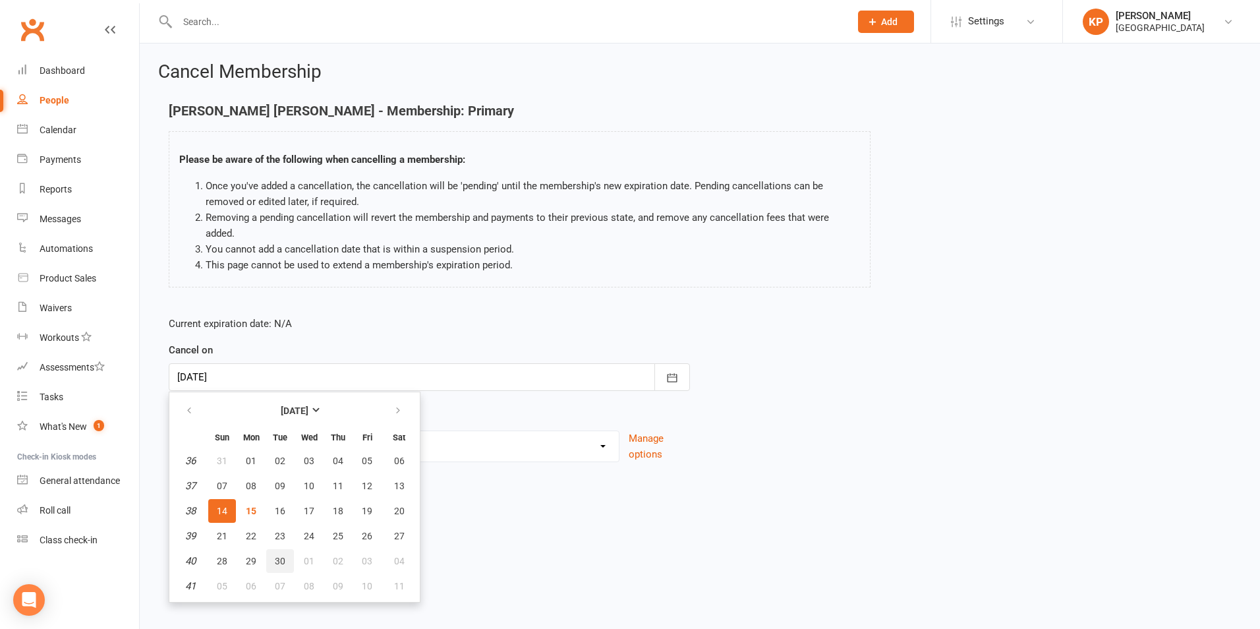
click at [285, 555] on span "30" at bounding box center [280, 560] width 11 height 11
type input "[DATE]"
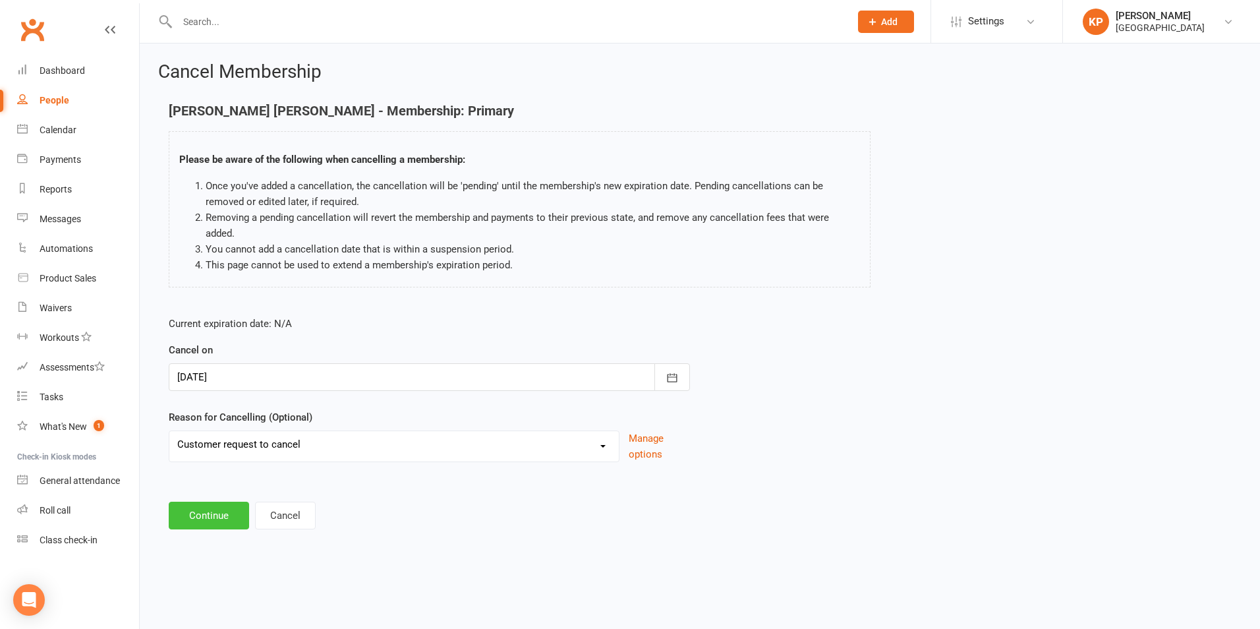
click at [211, 504] on button "Continue" at bounding box center [209, 515] width 80 height 28
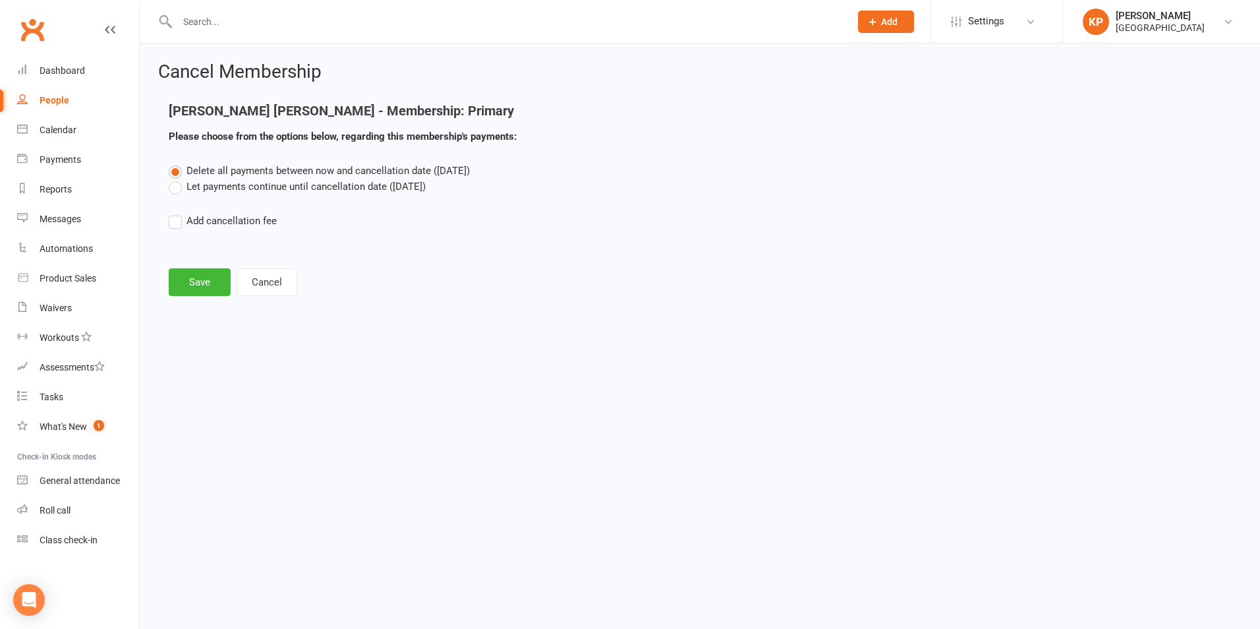
click at [198, 184] on label "Let payments continue until cancellation date ([DATE])" at bounding box center [297, 187] width 257 height 16
click at [177, 179] on input "Let payments continue until cancellation date ([DATE])" at bounding box center [173, 179] width 9 height 0
click at [189, 276] on button "Save" at bounding box center [200, 282] width 62 height 28
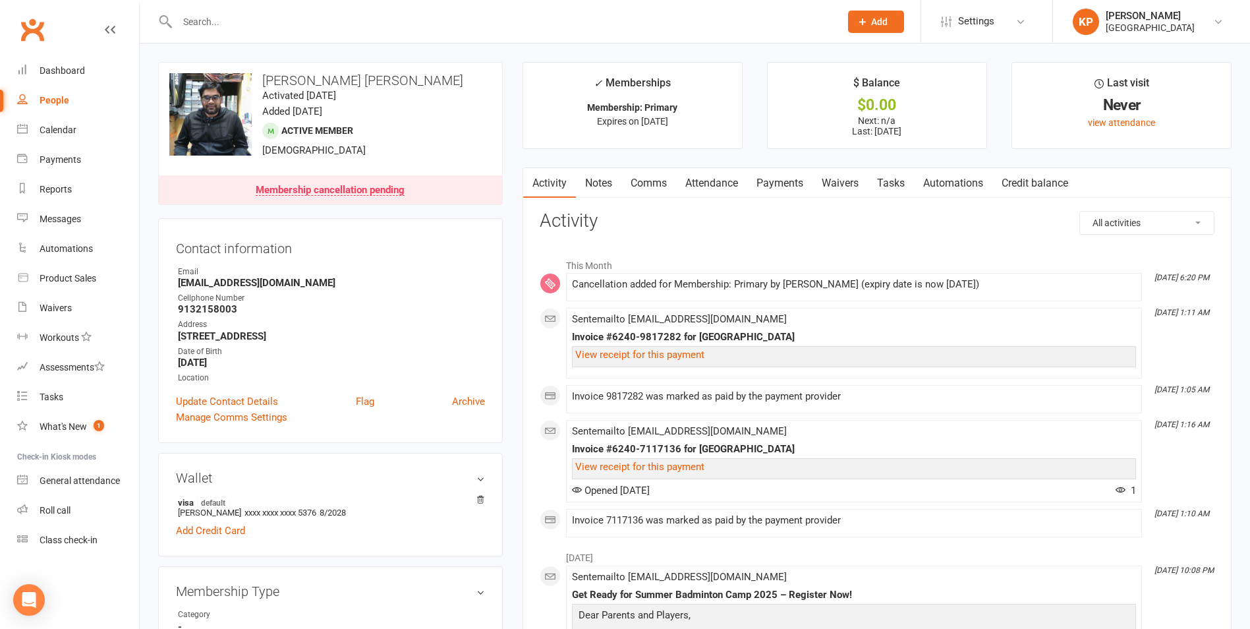
drag, startPoint x: 194, startPoint y: 5, endPoint x: 202, endPoint y: 13, distance: 11.7
click at [201, 11] on div at bounding box center [494, 21] width 673 height 43
drag, startPoint x: 202, startPoint y: 13, endPoint x: 210, endPoint y: 18, distance: 9.0
click at [210, 18] on input "text" at bounding box center [502, 22] width 658 height 18
paste input "[EMAIL_ADDRESS][DOMAIN_NAME]"
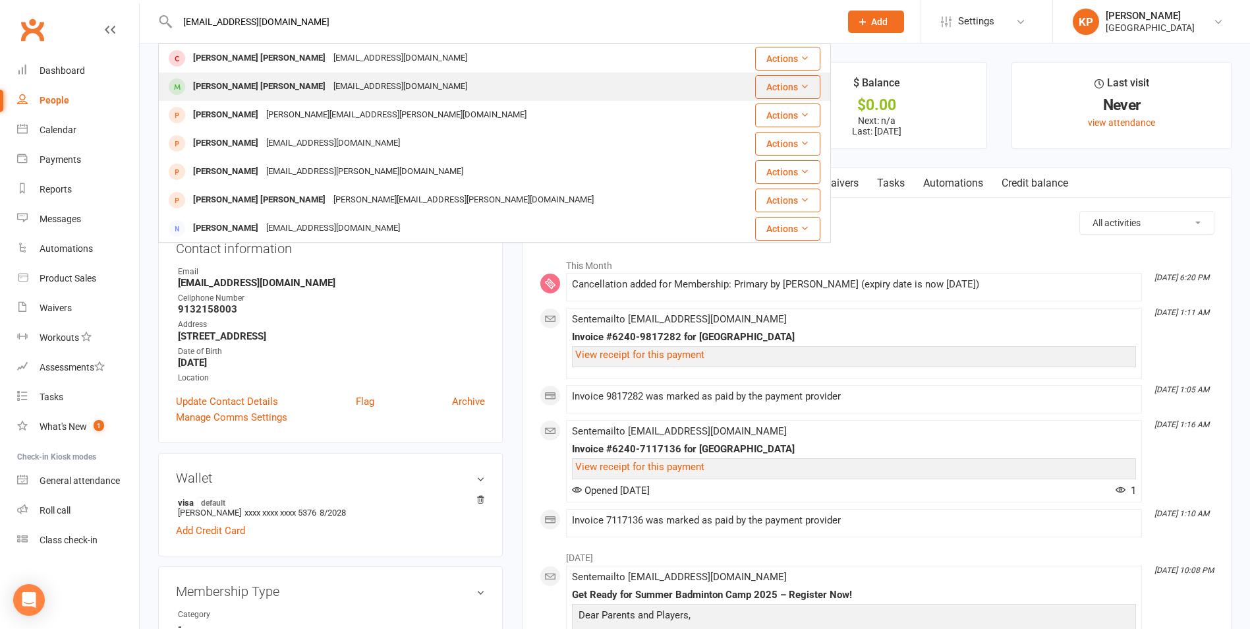
type input "[EMAIL_ADDRESS][DOMAIN_NAME]"
click at [419, 94] on div "[PERSON_NAME] [PERSON_NAME] [EMAIL_ADDRESS][DOMAIN_NAME]" at bounding box center [445, 86] width 573 height 27
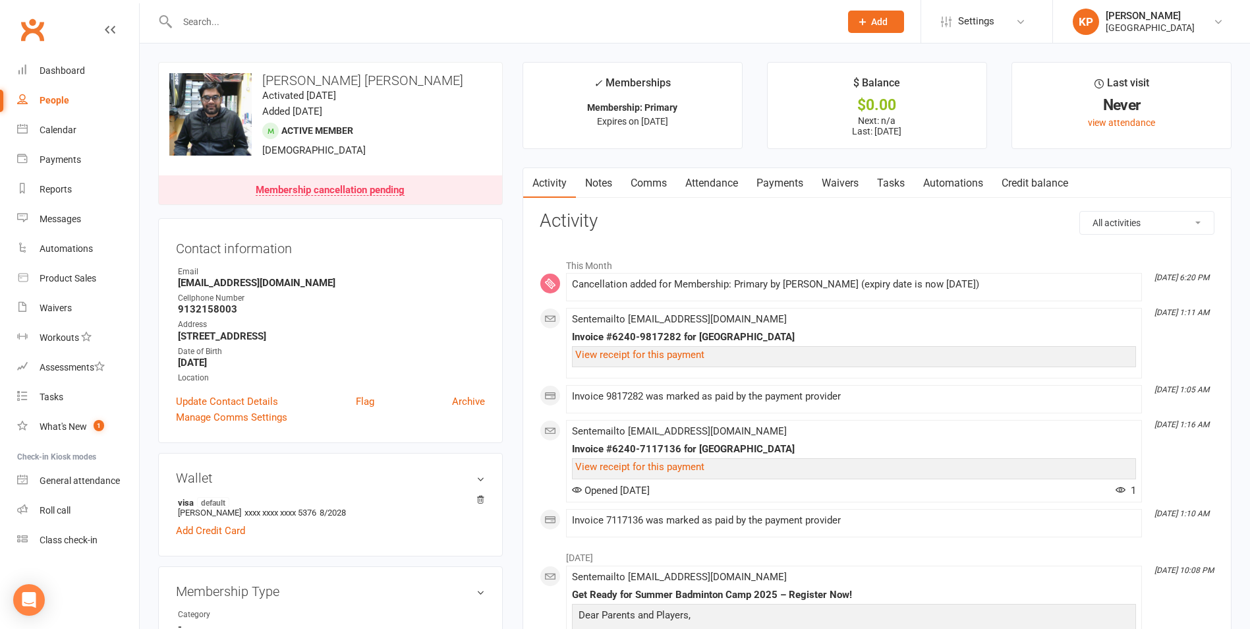
click at [305, 14] on input "text" at bounding box center [502, 22] width 658 height 18
paste input "kosna"
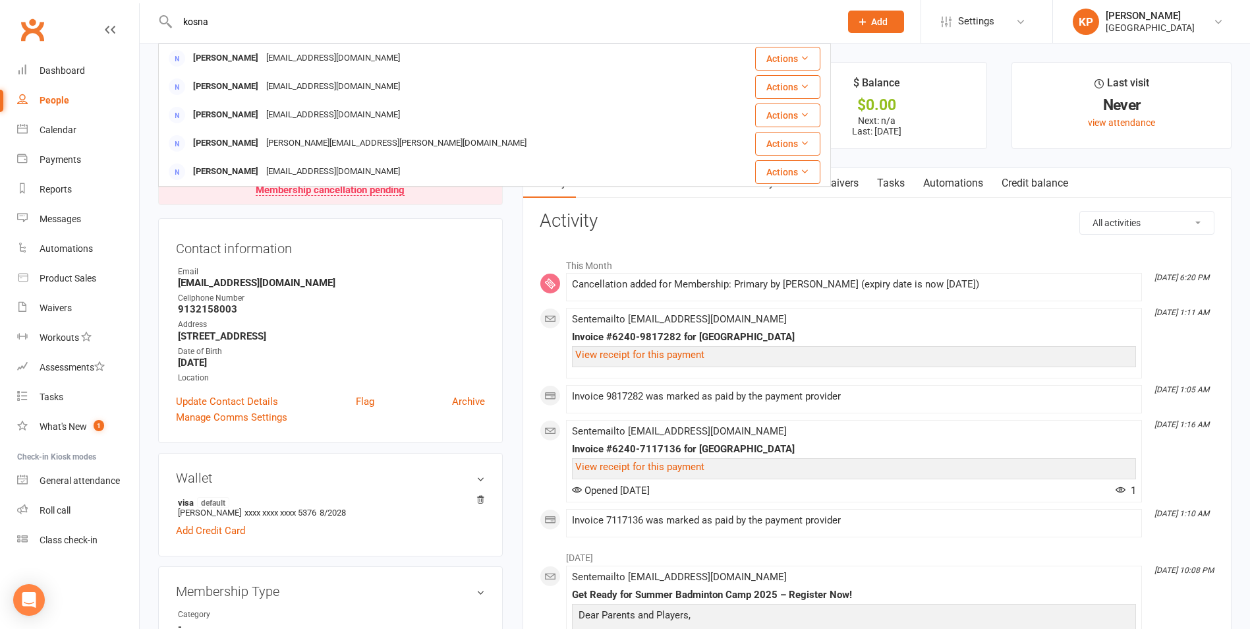
type input "kosna"
